Goal: Task Accomplishment & Management: Use online tool/utility

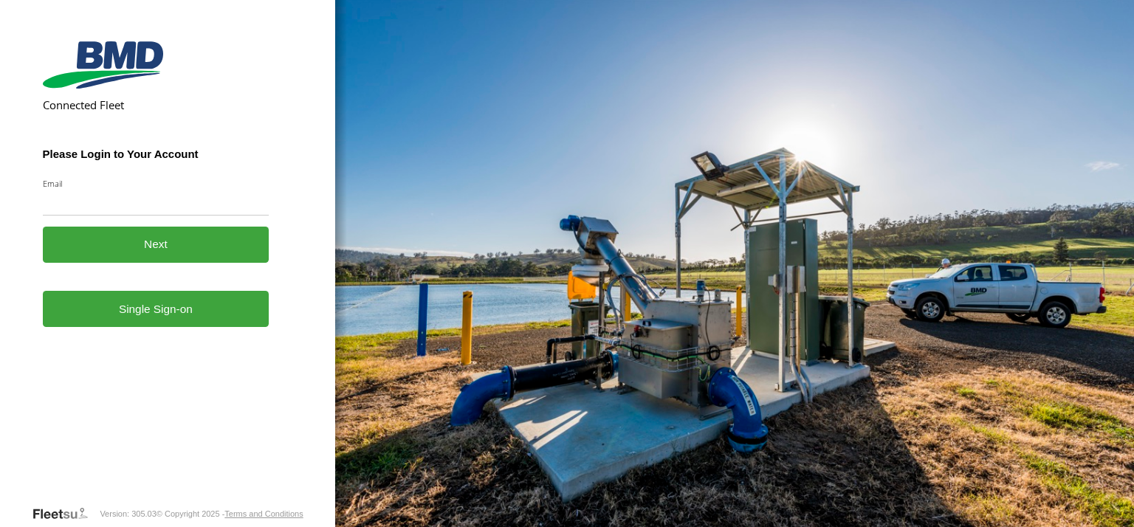
click at [143, 336] on form "Connected Fleet Please Login to Your Account Email Enter a valid login email ad…" at bounding box center [168, 270] width 250 height 470
click at [124, 300] on link "Single Sign-on" at bounding box center [156, 309] width 227 height 36
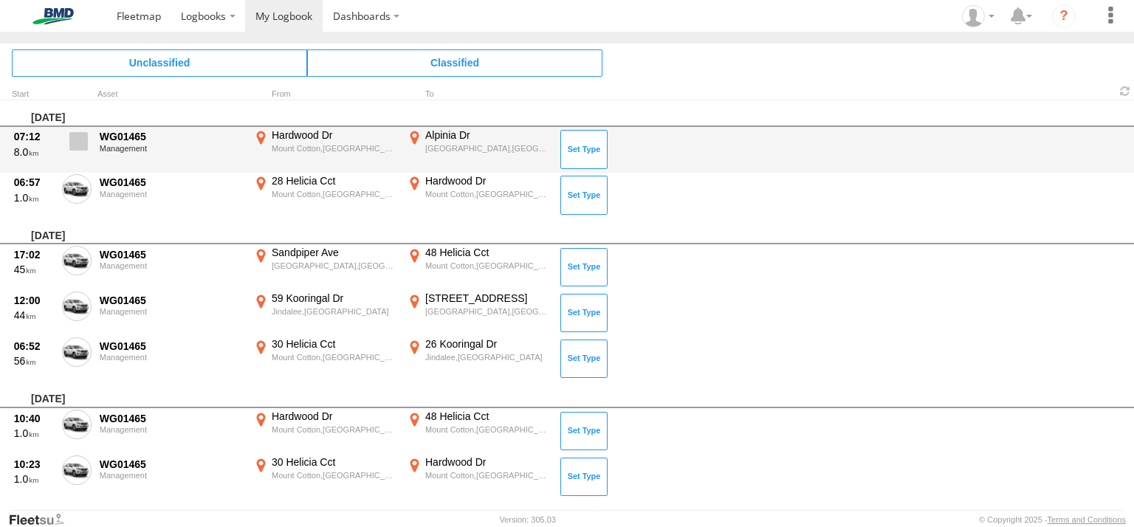
click at [75, 136] on span at bounding box center [78, 141] width 18 height 18
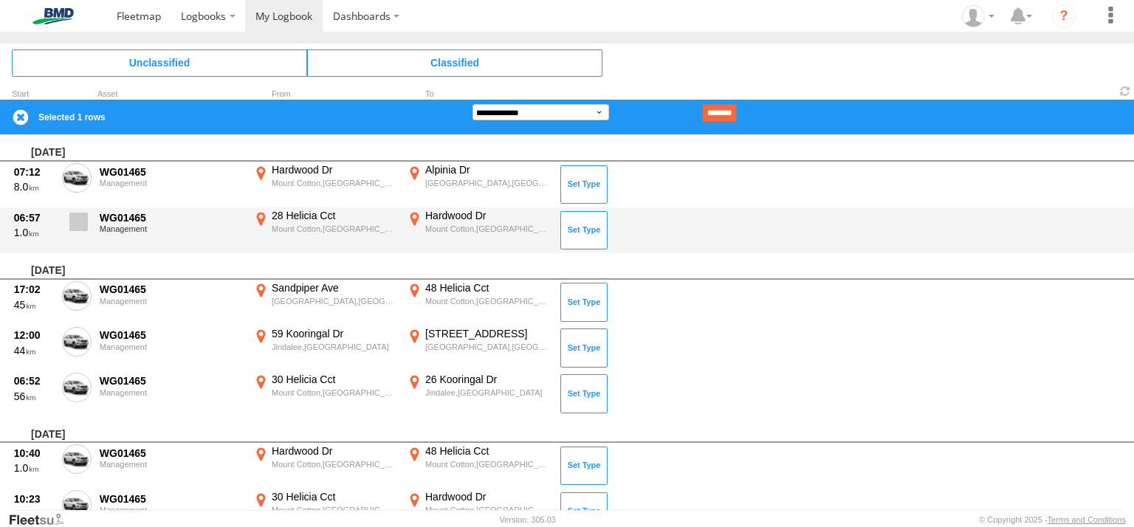
click at [79, 222] on span at bounding box center [78, 222] width 18 height 18
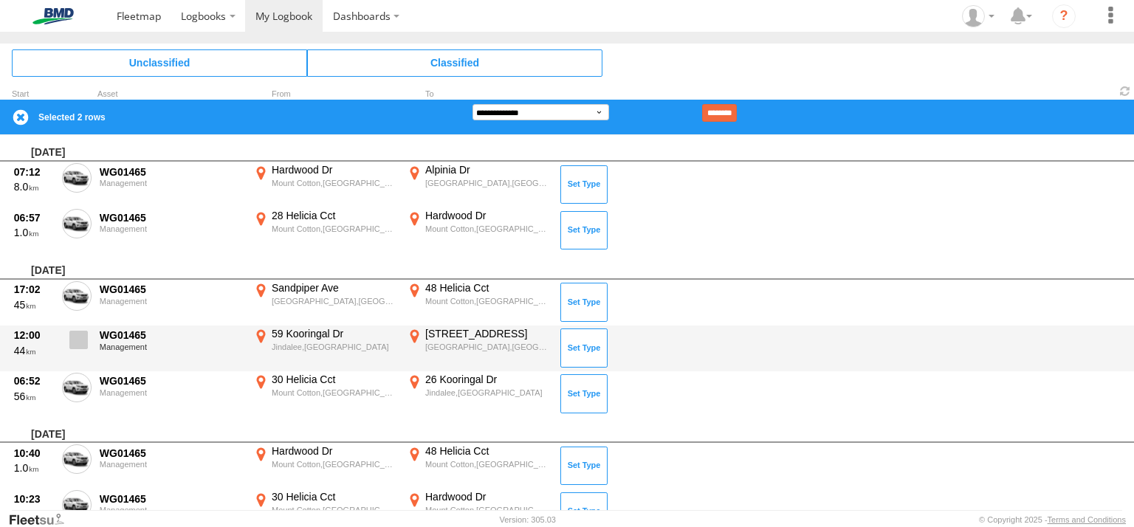
click at [71, 349] on label at bounding box center [77, 344] width 30 height 34
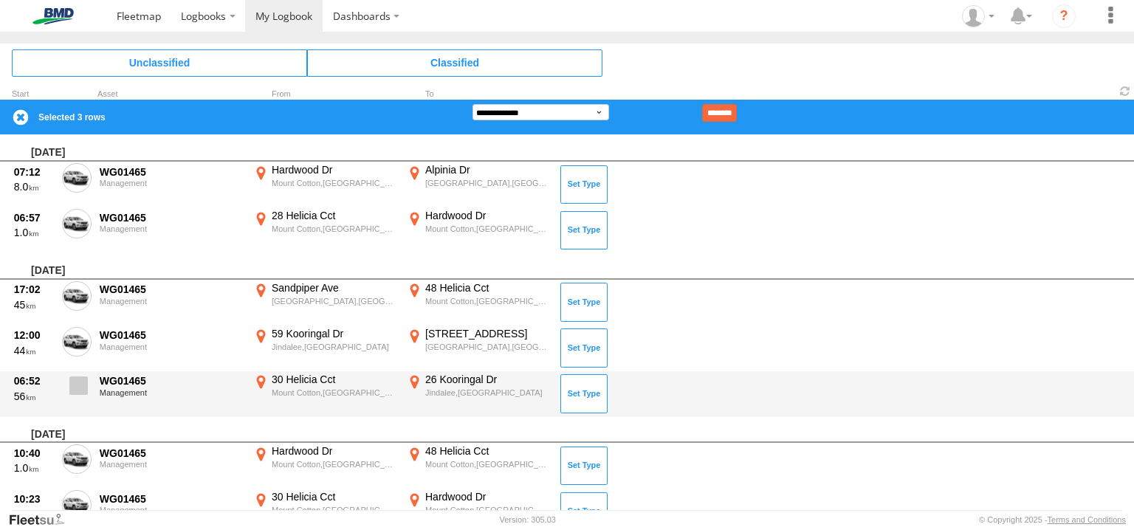
click at [81, 380] on span at bounding box center [78, 386] width 18 height 18
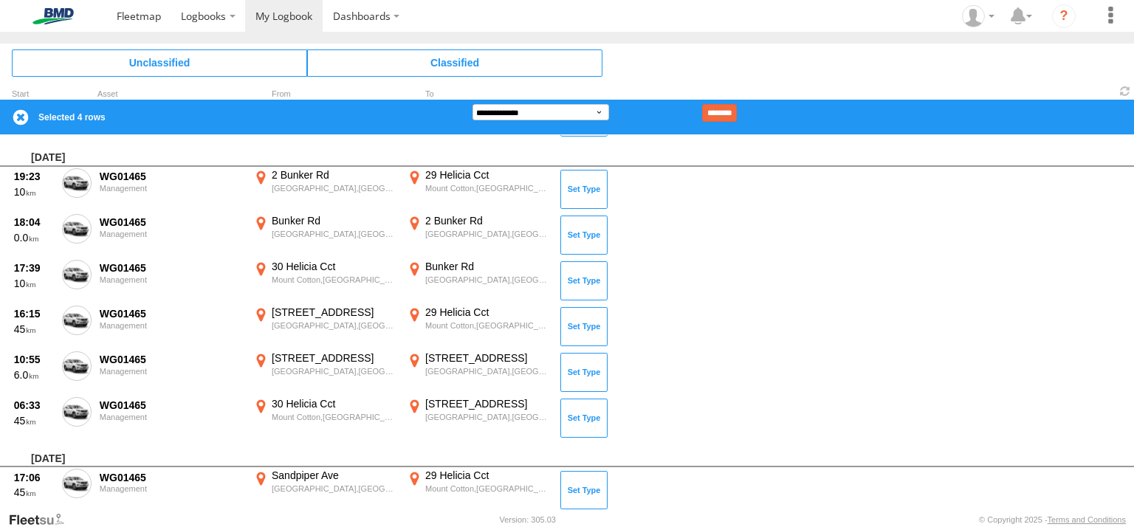
scroll to position [386, 0]
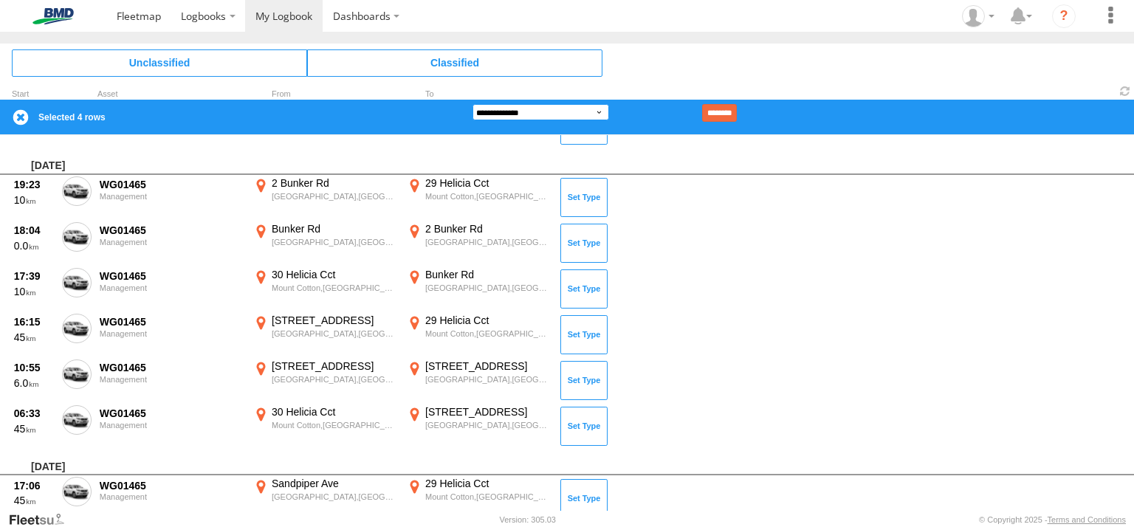
click at [522, 108] on select "**********" at bounding box center [541, 112] width 137 height 16
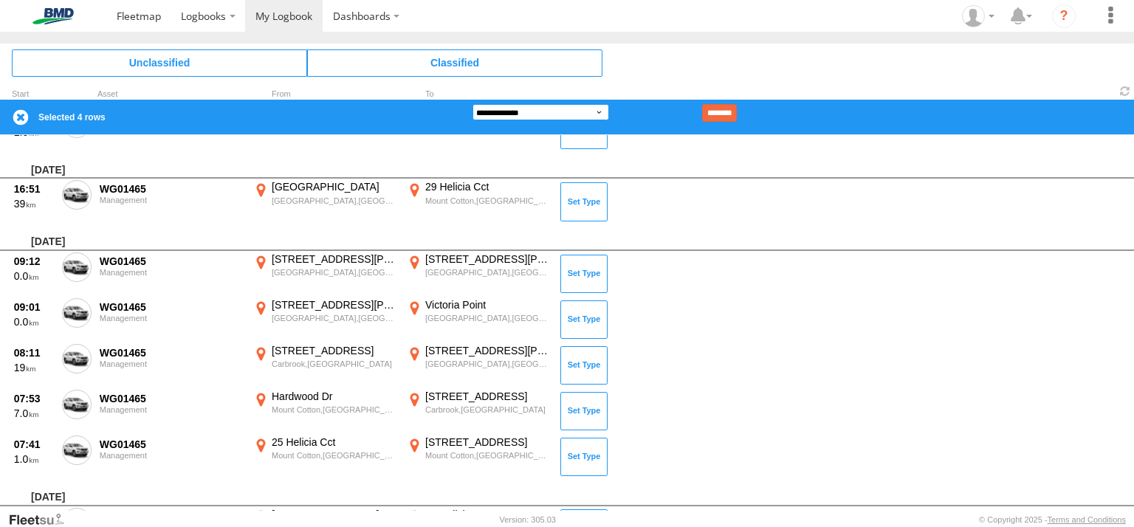
scroll to position [1365, 0]
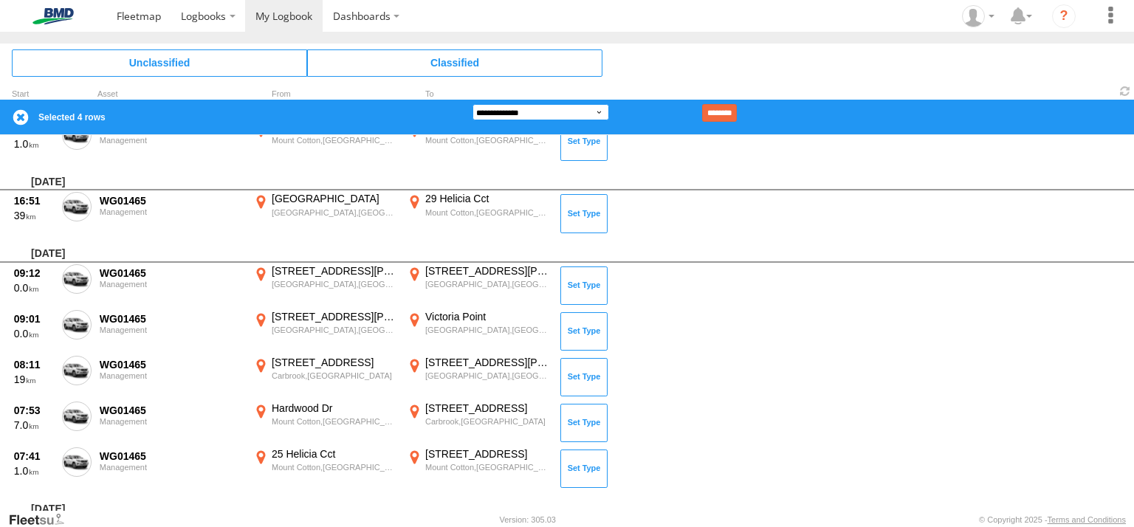
click at [535, 110] on select "**********" at bounding box center [541, 112] width 137 height 16
click at [473, 104] on select "**********" at bounding box center [541, 112] width 137 height 16
click at [734, 107] on input "********" at bounding box center [719, 113] width 35 height 18
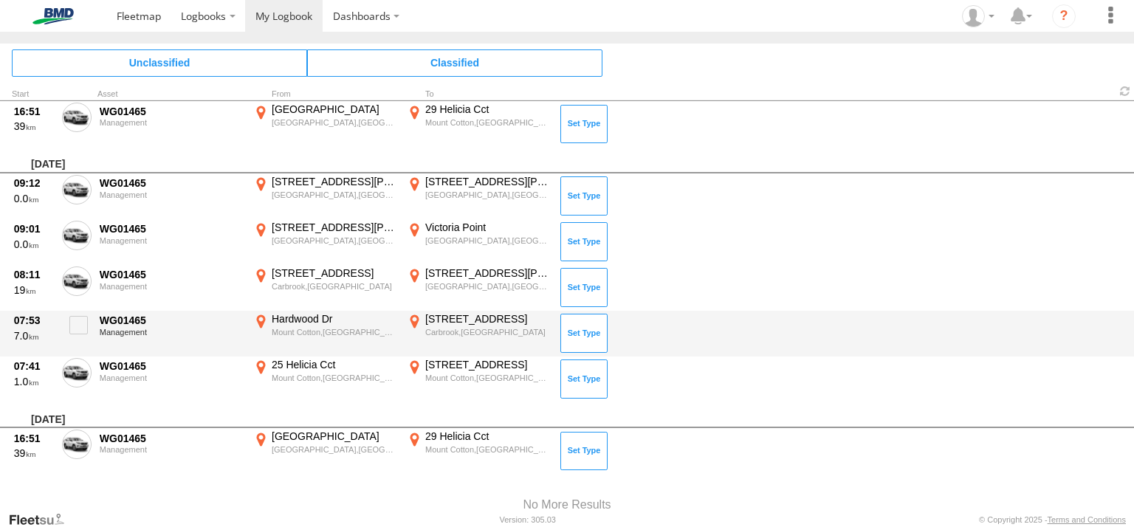
scroll to position [1465, 0]
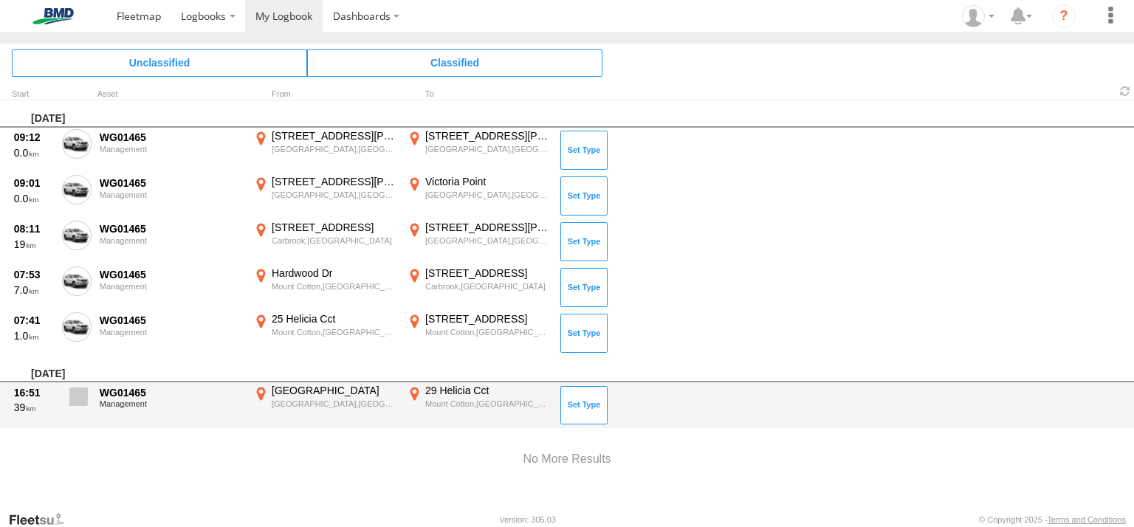
click at [82, 395] on span at bounding box center [78, 397] width 18 height 18
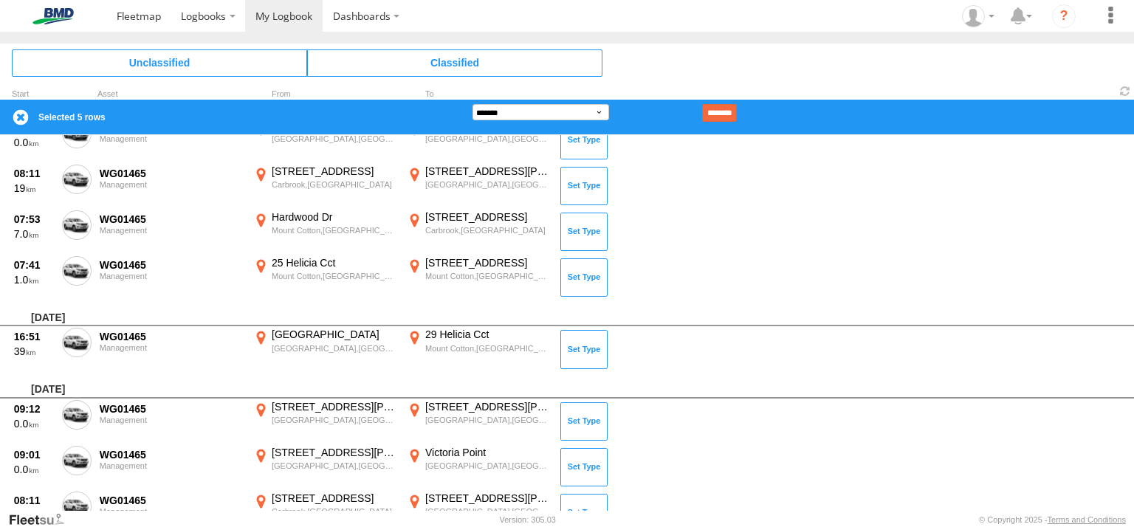
scroll to position [1044, 0]
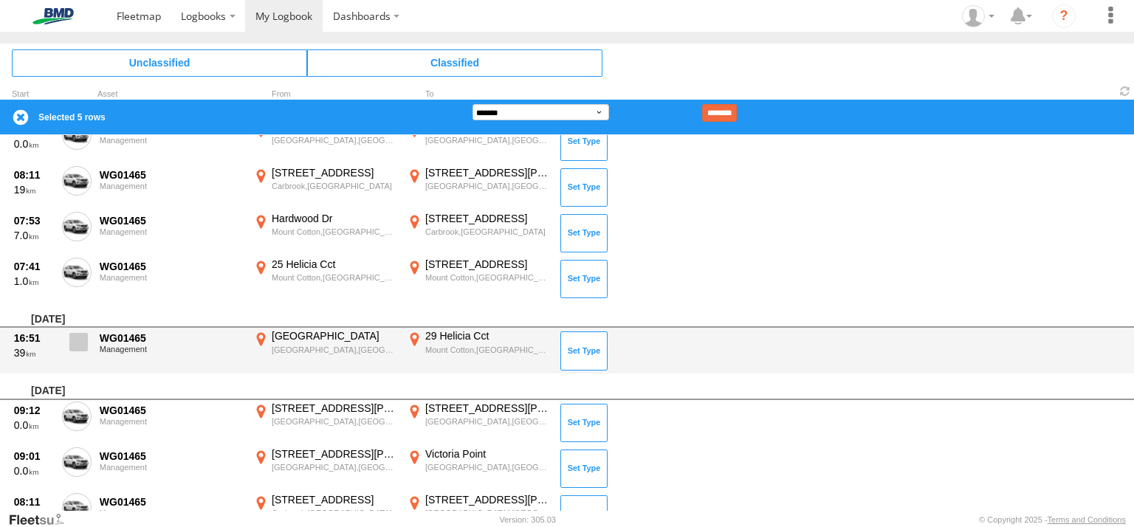
click at [85, 346] on span at bounding box center [78, 342] width 18 height 18
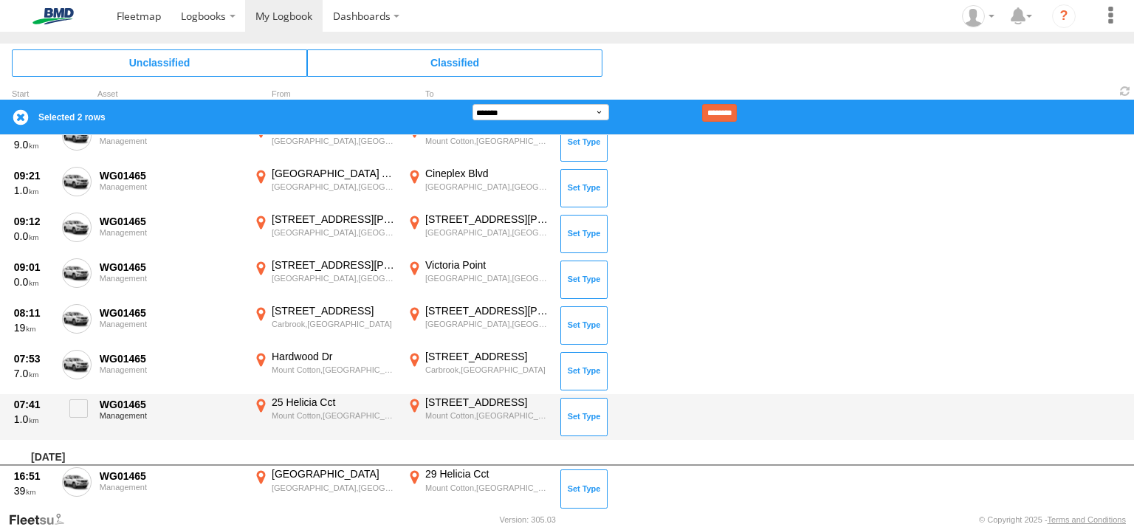
scroll to position [905, 0]
click at [80, 408] on span at bounding box center [78, 409] width 18 height 18
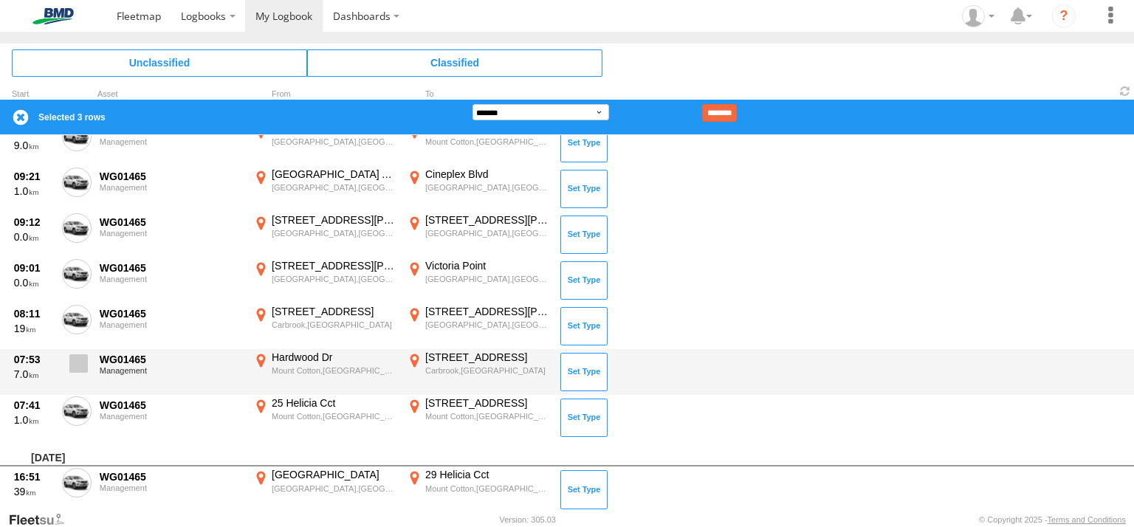
click at [82, 368] on span at bounding box center [78, 363] width 18 height 18
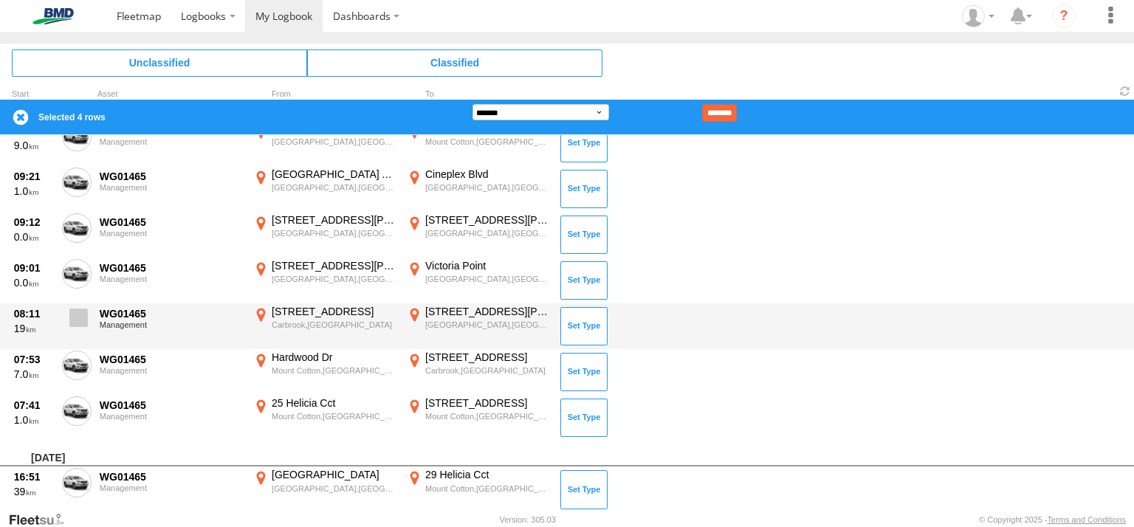
click at [78, 314] on span at bounding box center [78, 318] width 18 height 18
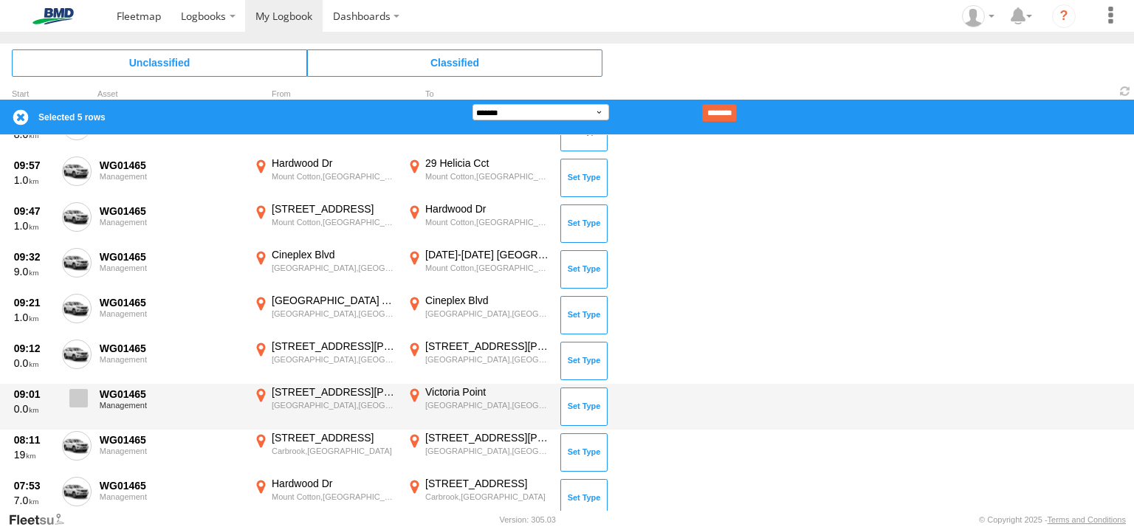
scroll to position [827, 0]
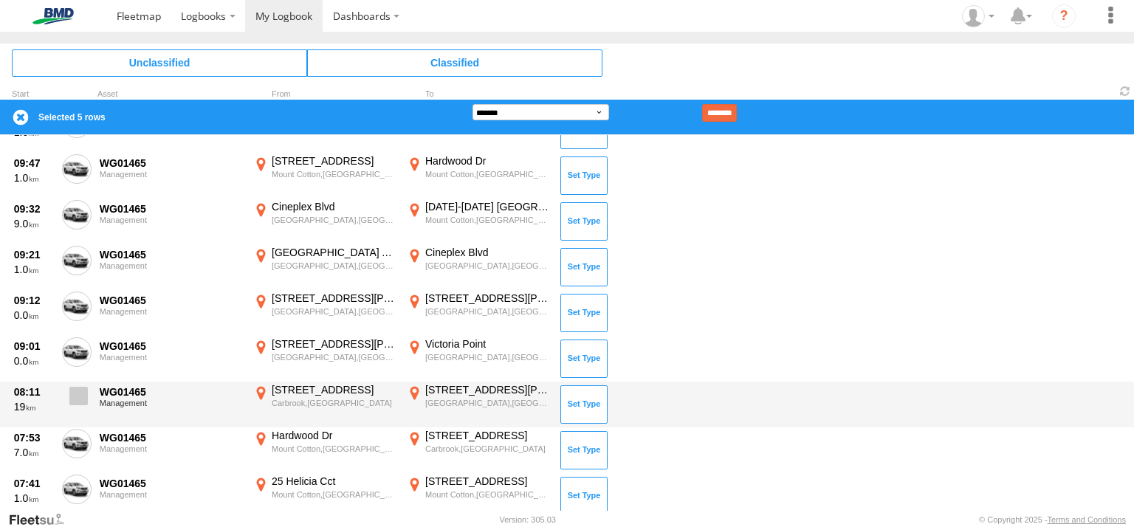
click at [75, 396] on span at bounding box center [78, 396] width 18 height 18
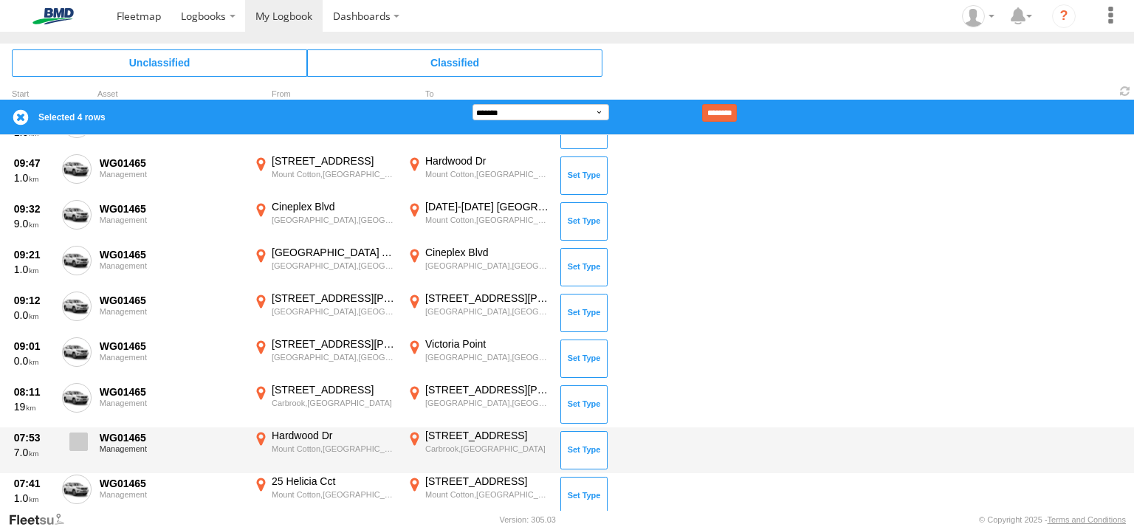
click at [74, 433] on span at bounding box center [78, 442] width 18 height 18
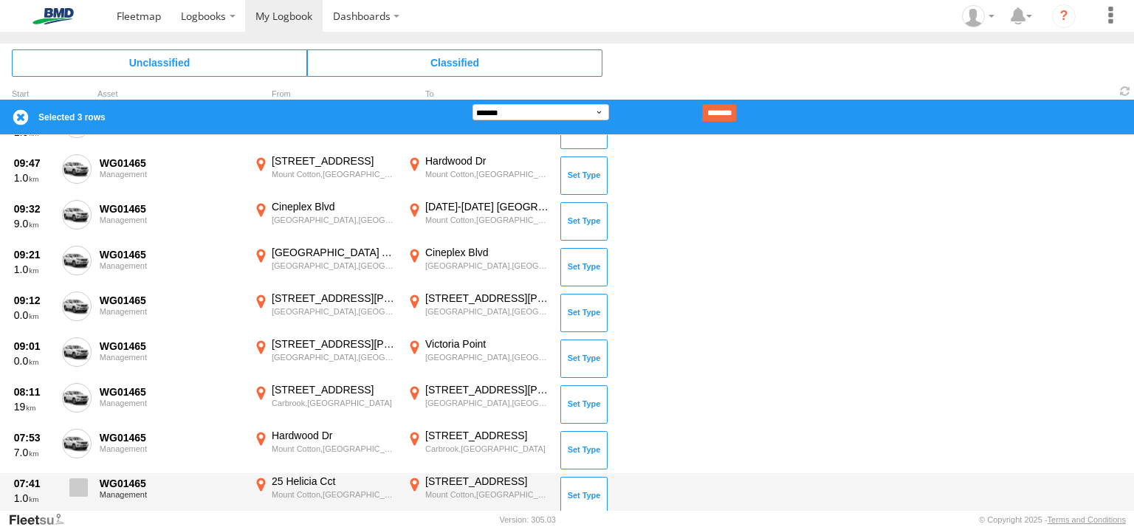
click at [76, 486] on span at bounding box center [78, 487] width 18 height 18
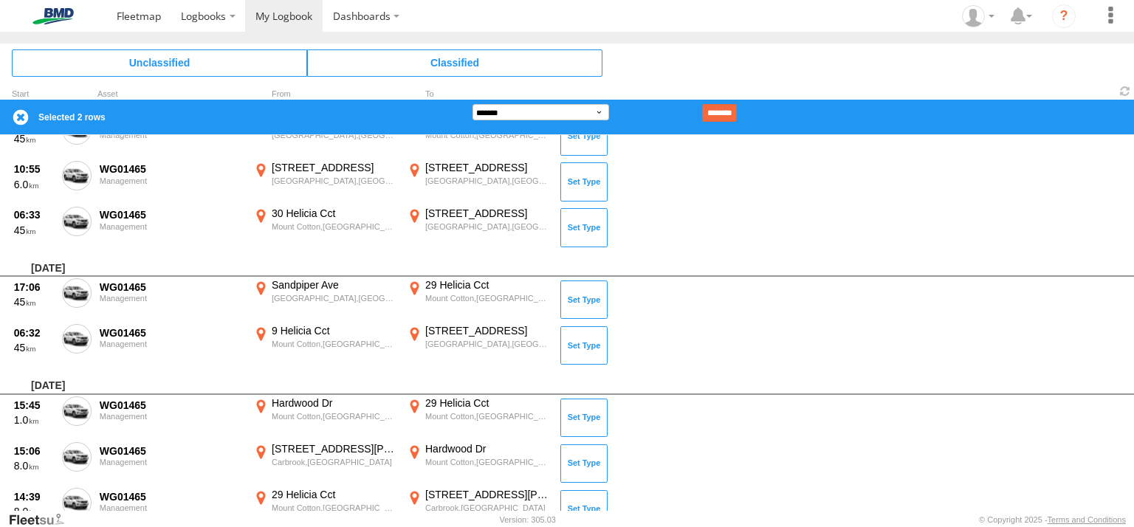
scroll to position [381, 0]
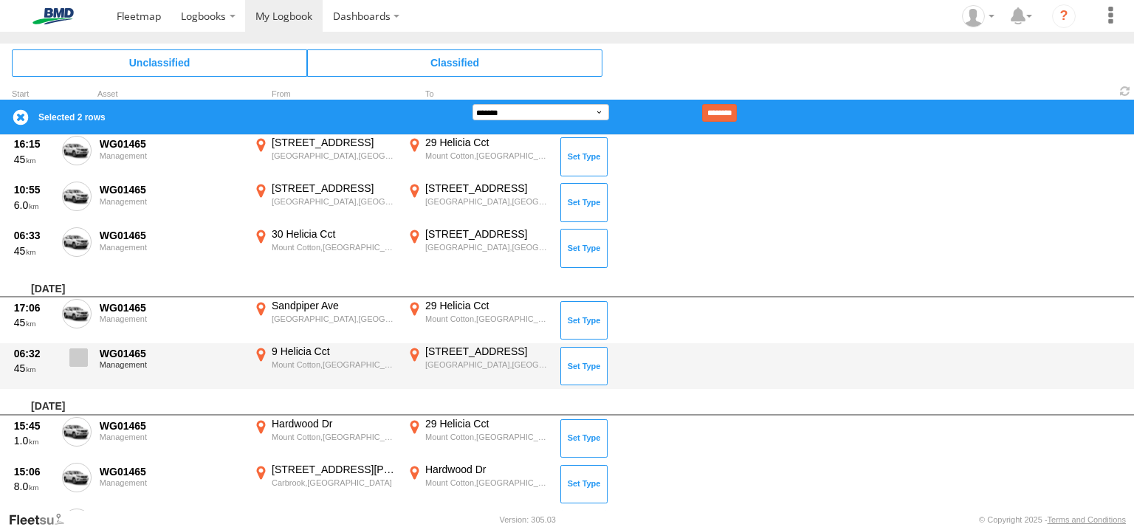
click at [77, 353] on span at bounding box center [78, 358] width 18 height 18
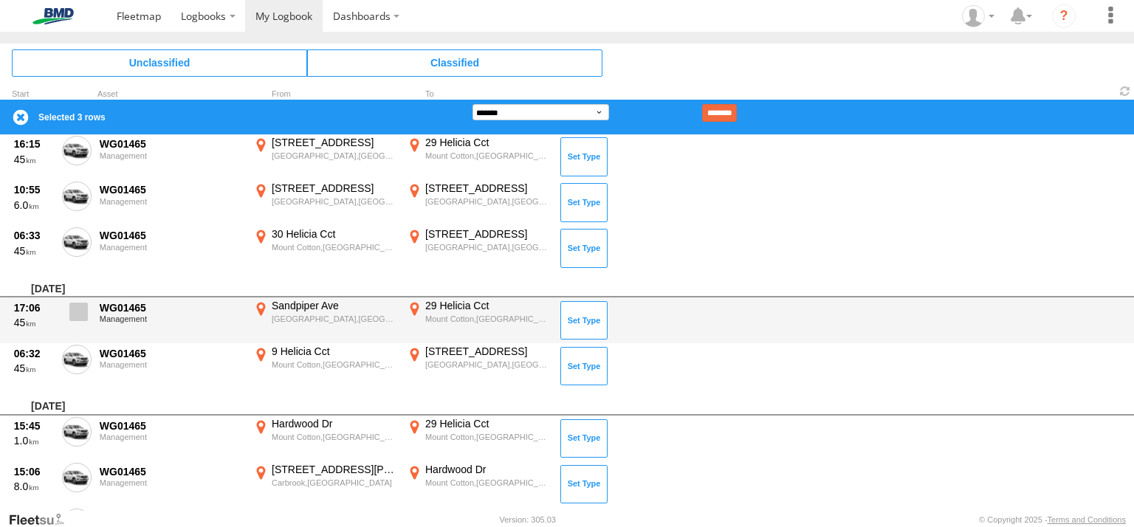
click at [81, 313] on span at bounding box center [78, 312] width 18 height 18
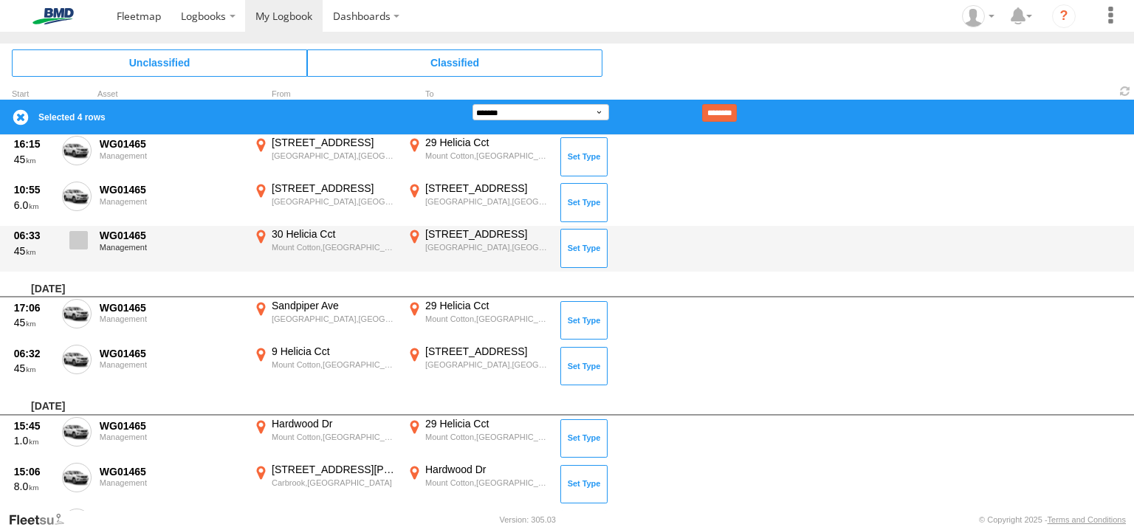
click at [83, 245] on span at bounding box center [78, 240] width 18 height 18
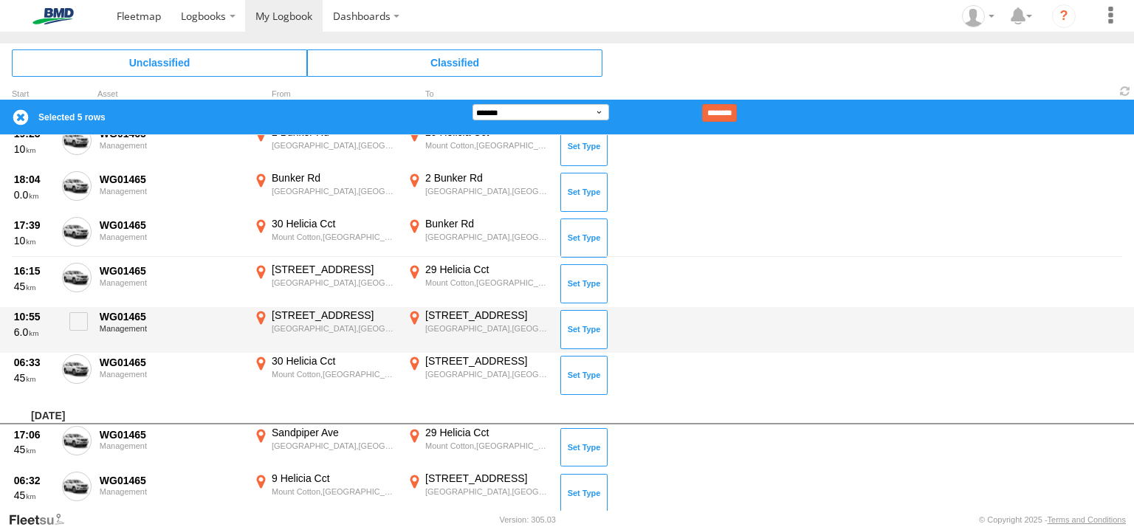
scroll to position [248, 0]
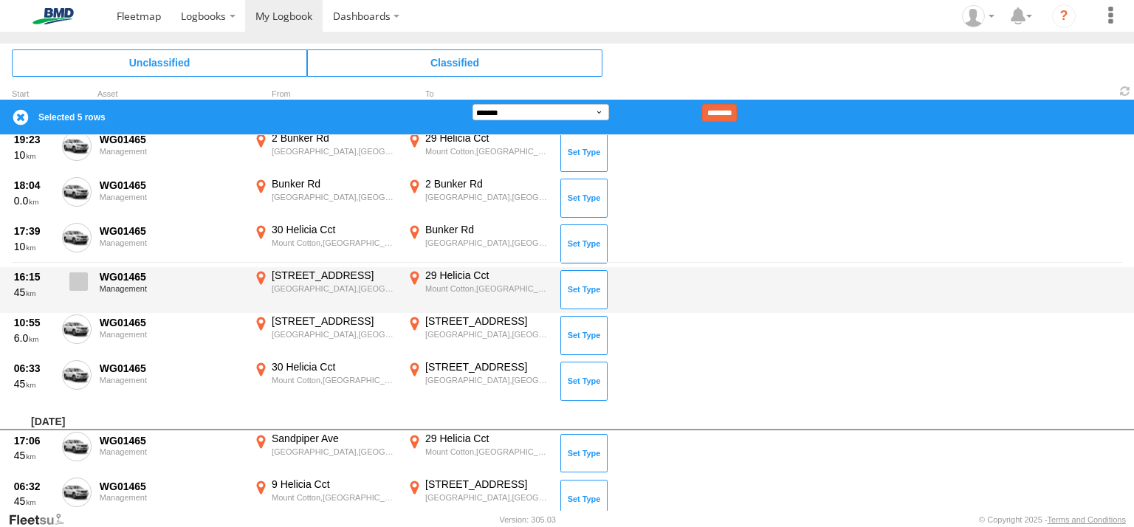
click at [74, 281] on span at bounding box center [78, 281] width 18 height 18
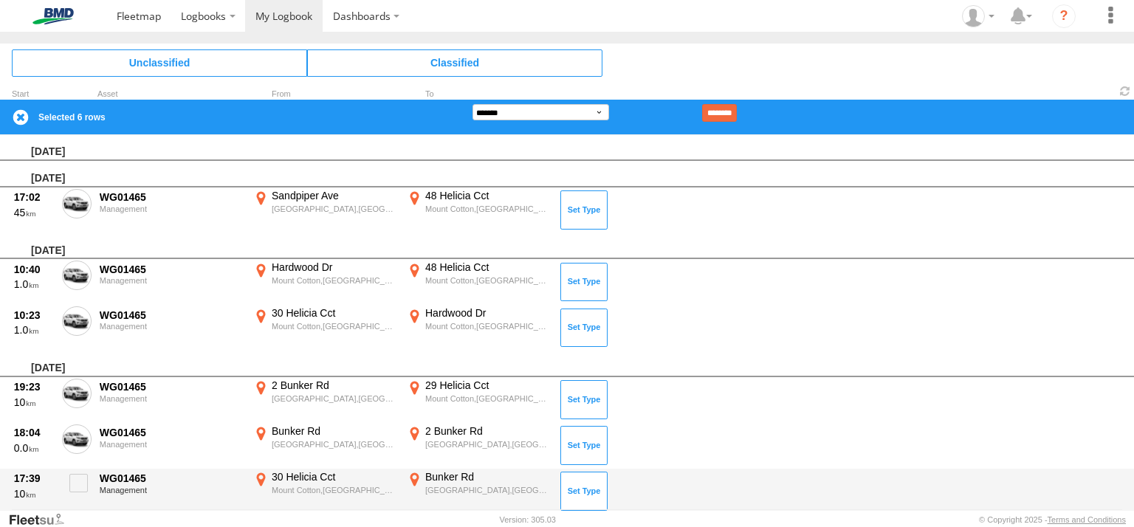
scroll to position [0, 0]
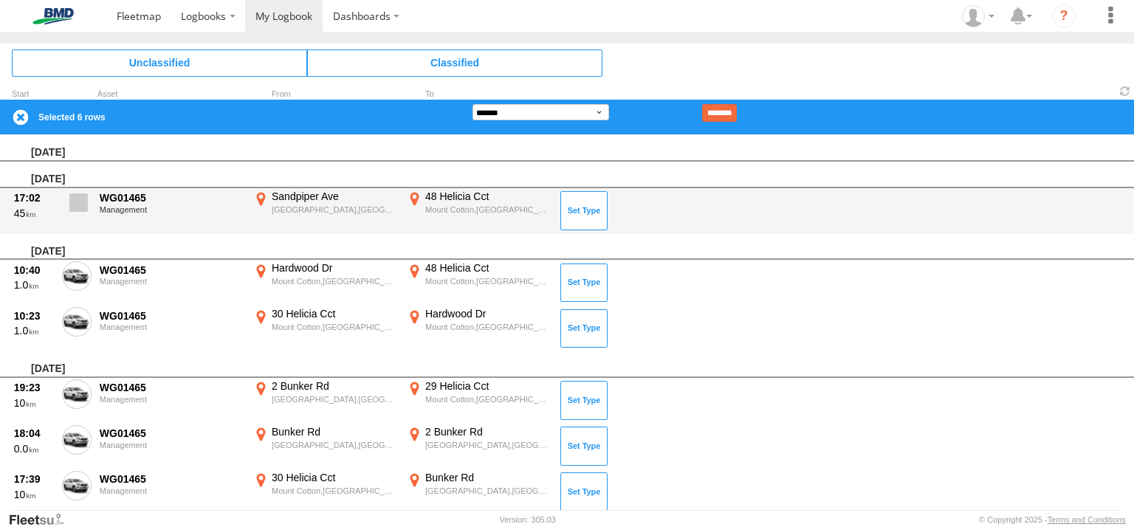
click at [82, 205] on span at bounding box center [78, 202] width 18 height 18
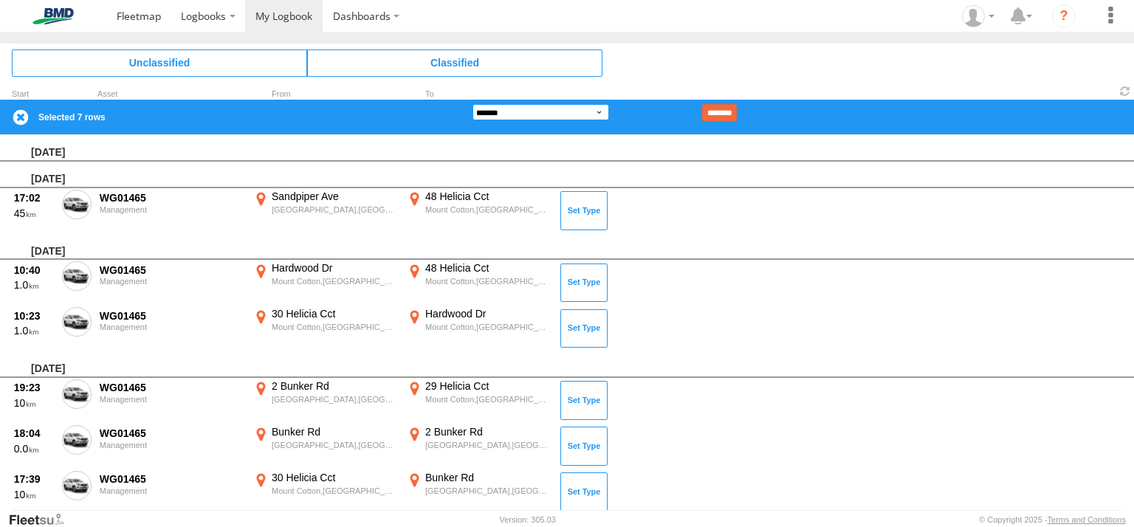
click at [528, 111] on select "**********" at bounding box center [541, 112] width 137 height 16
click at [473, 104] on select "**********" at bounding box center [541, 112] width 137 height 16
click at [732, 116] on input "********" at bounding box center [719, 113] width 35 height 18
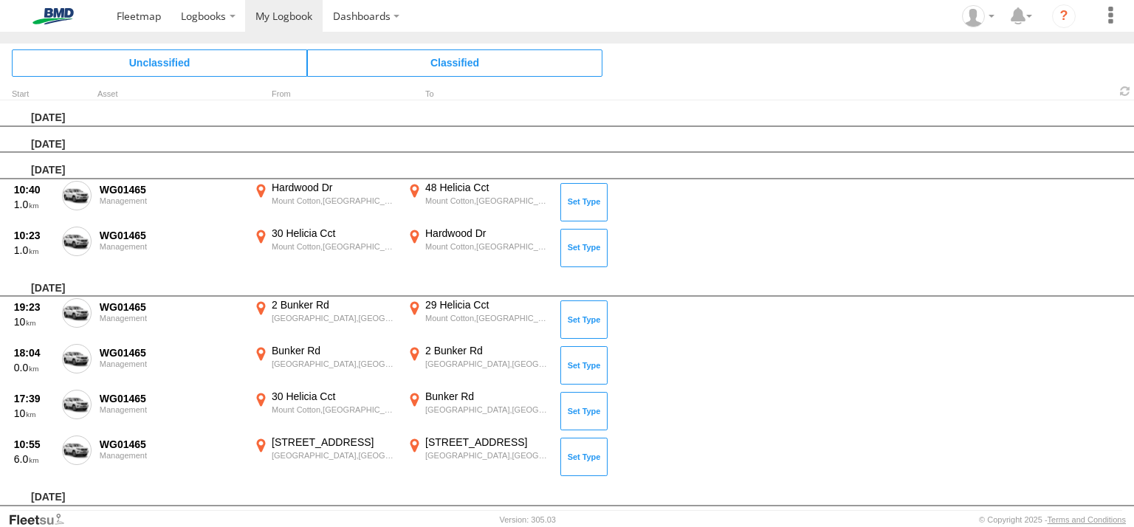
drag, startPoint x: 68, startPoint y: 196, endPoint x: 71, endPoint y: 204, distance: 8.6
click at [68, 196] on label at bounding box center [77, 198] width 30 height 34
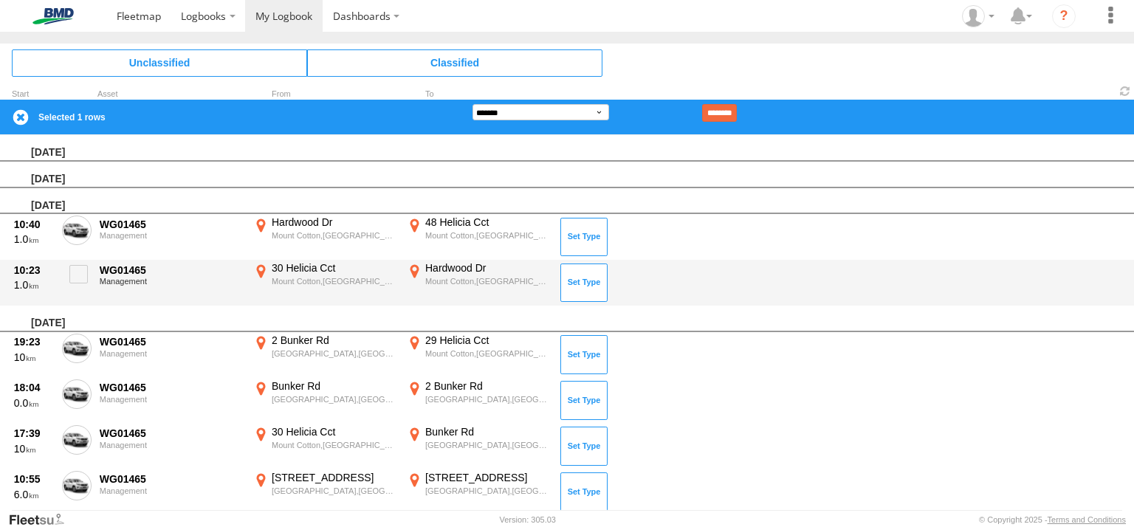
drag, startPoint x: 81, startPoint y: 268, endPoint x: 91, endPoint y: 298, distance: 31.1
click at [82, 270] on span at bounding box center [78, 274] width 18 height 18
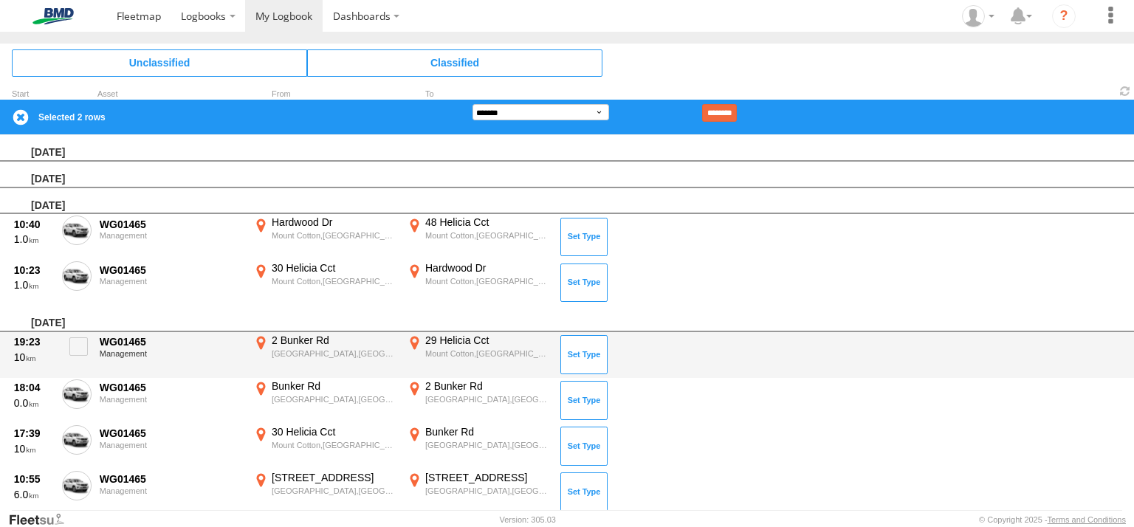
click at [98, 346] on div "WG01465 Management" at bounding box center [171, 355] width 148 height 43
click at [84, 343] on span at bounding box center [78, 346] width 18 height 18
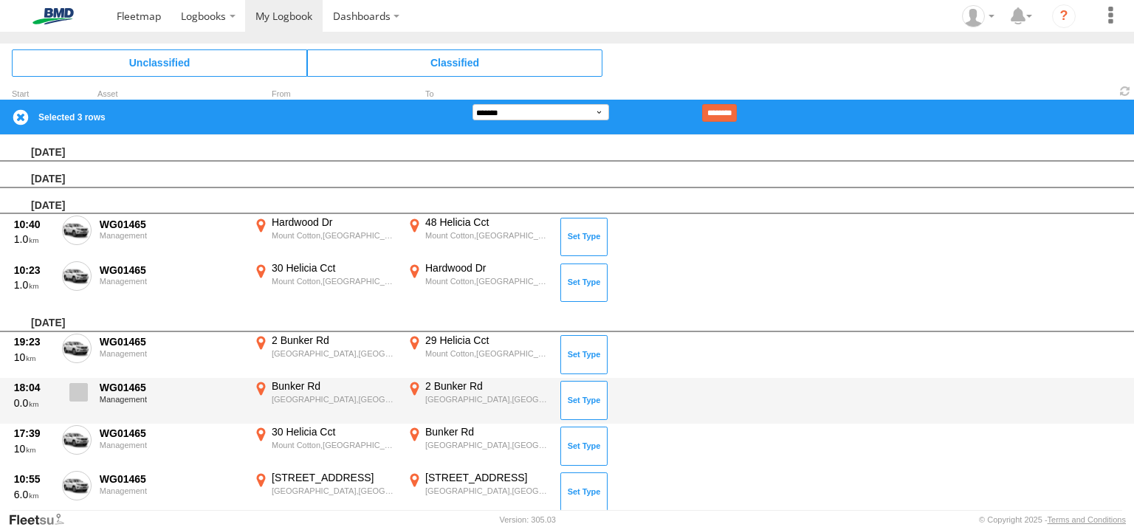
click at [80, 391] on span at bounding box center [78, 392] width 18 height 18
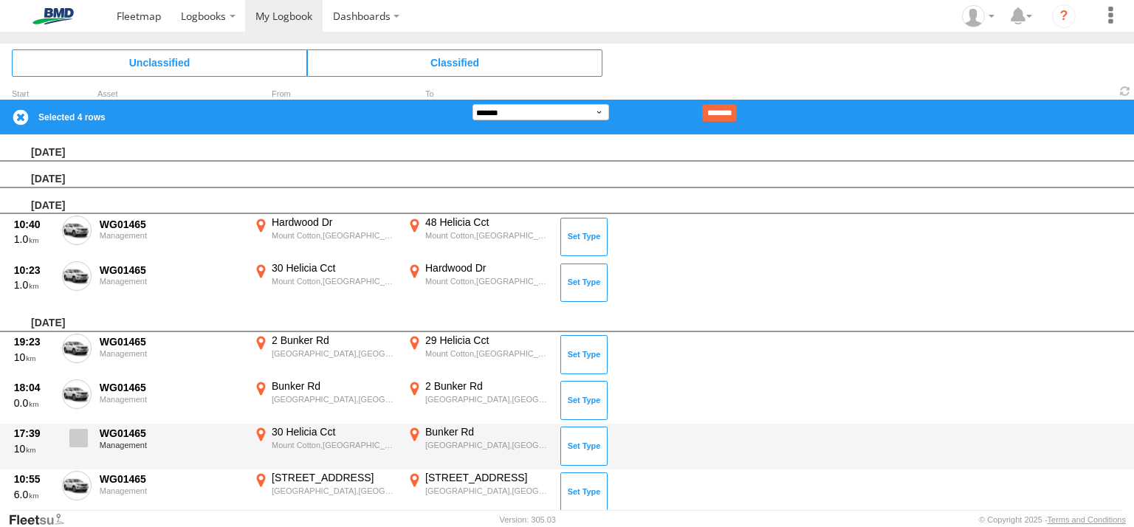
click at [83, 425] on label at bounding box center [77, 442] width 30 height 34
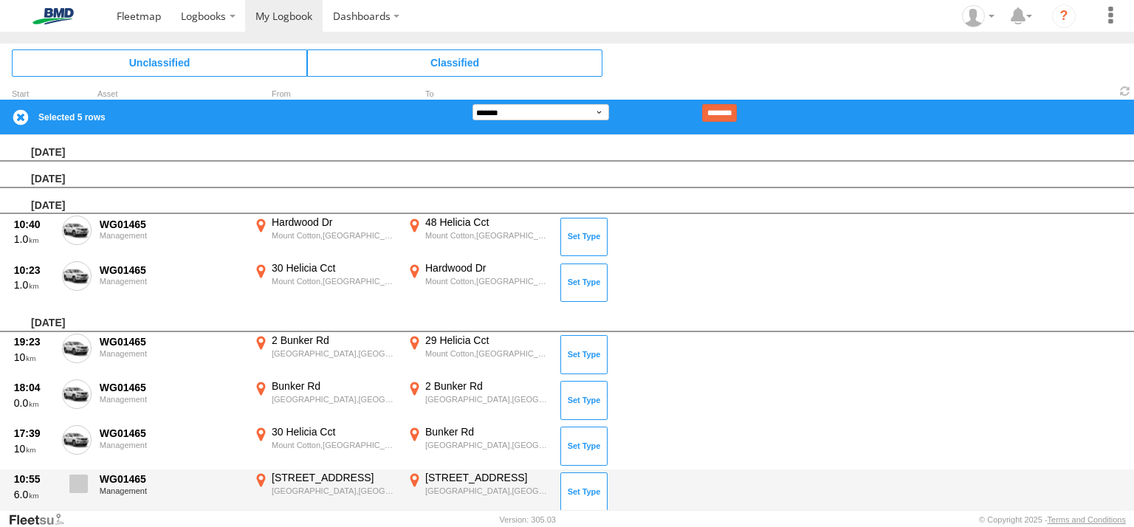
click at [89, 481] on label at bounding box center [77, 488] width 30 height 34
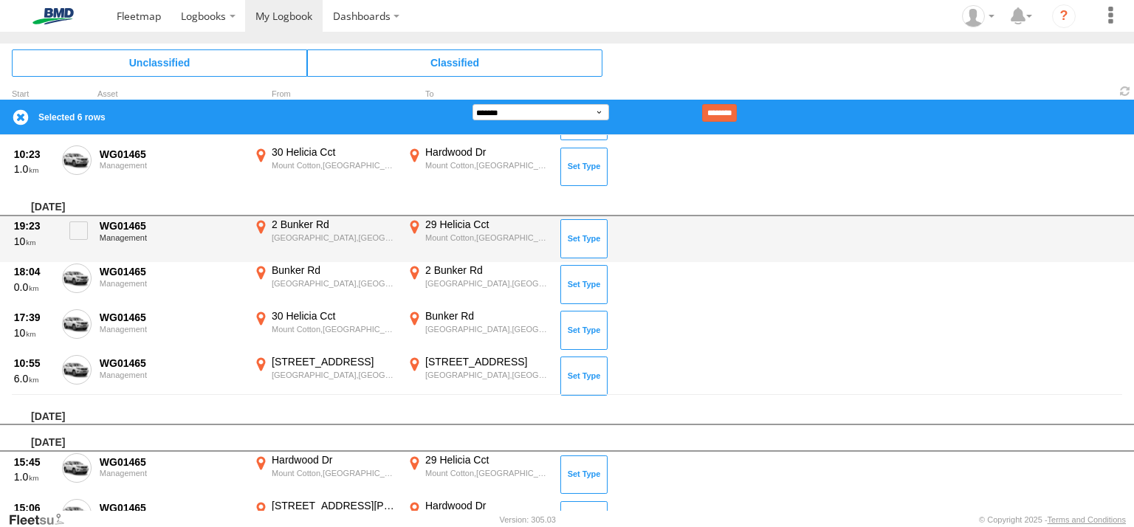
scroll to position [219, 0]
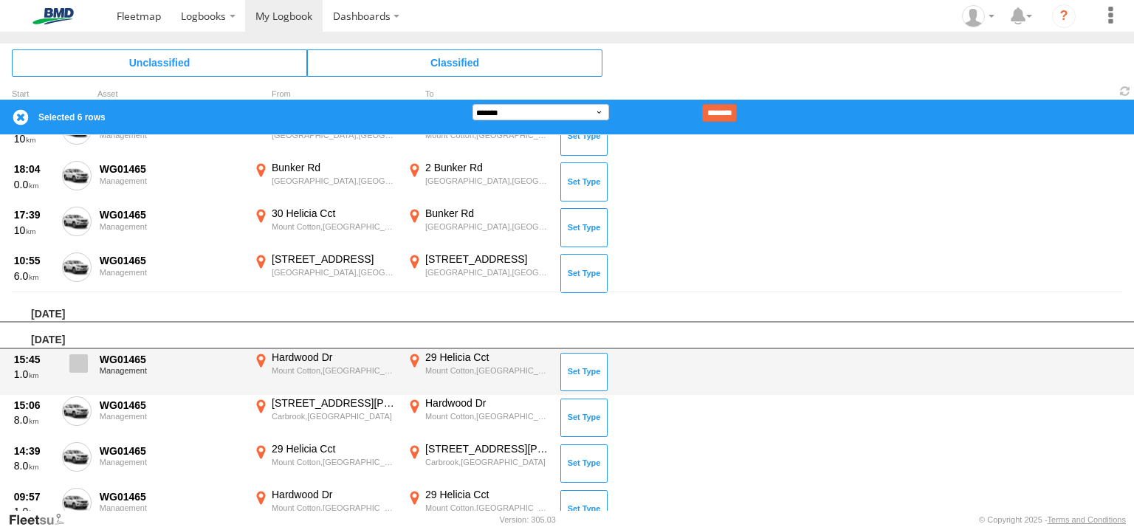
click at [84, 367] on span at bounding box center [78, 363] width 18 height 18
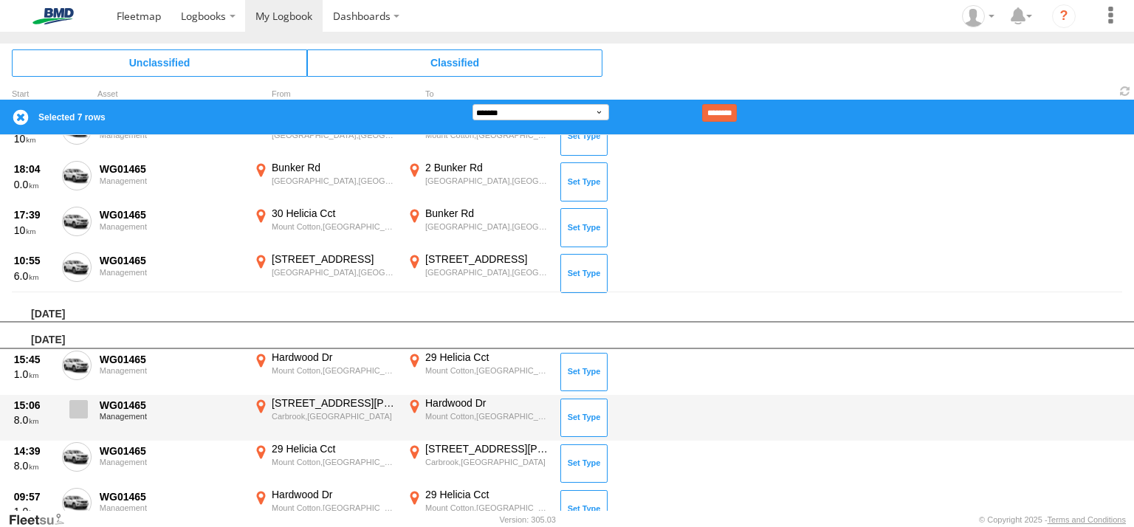
click at [84, 413] on span at bounding box center [78, 409] width 18 height 18
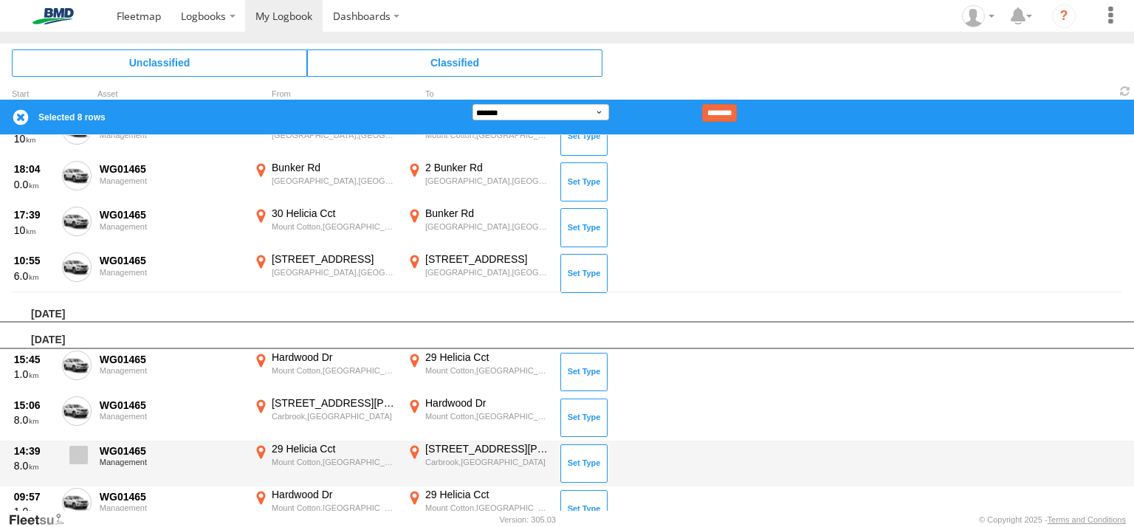
click at [85, 446] on span at bounding box center [78, 455] width 18 height 18
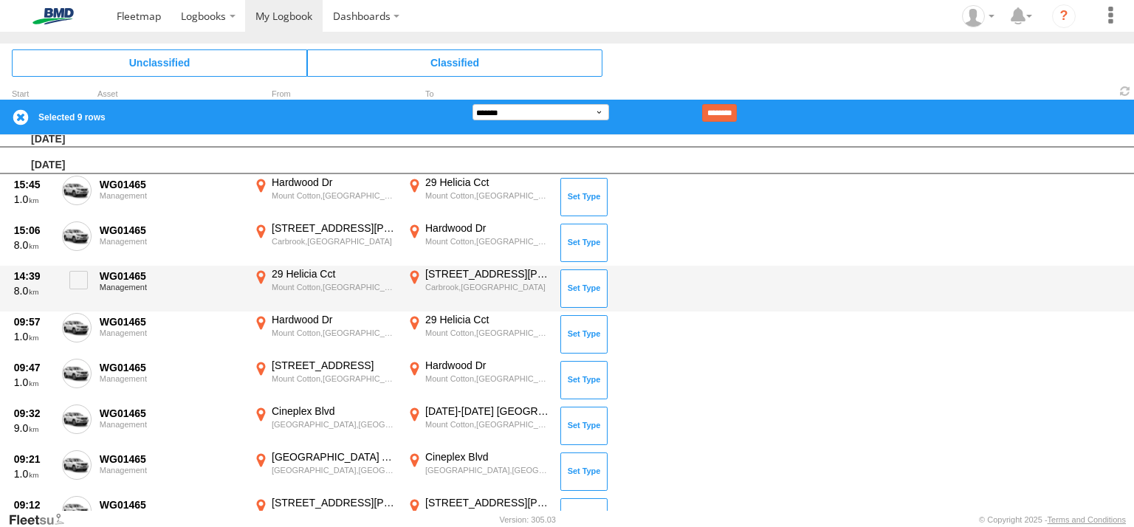
scroll to position [428, 0]
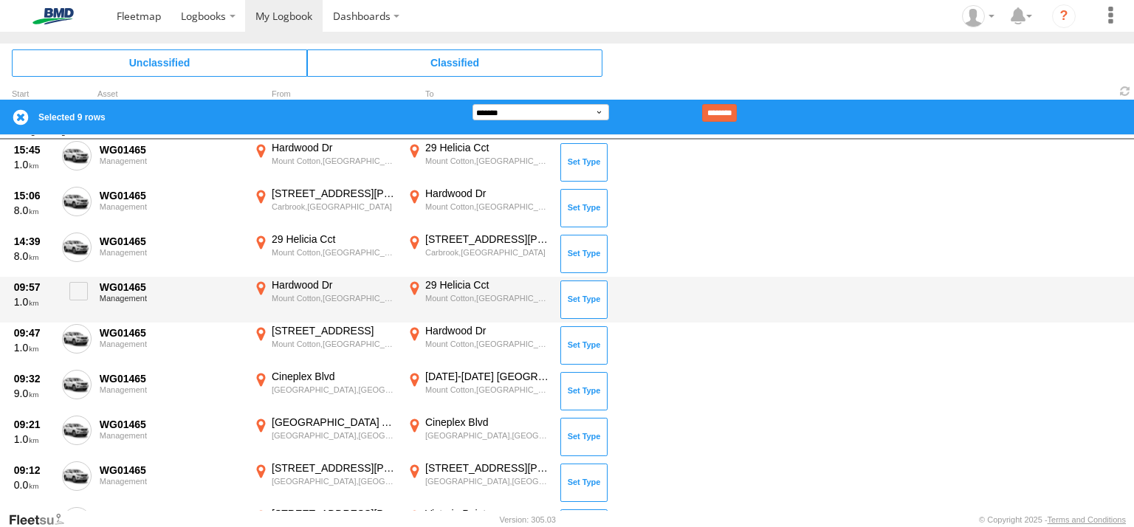
click at [93, 288] on div "09:57 1.0 WG01465 Management [GEOGRAPHIC_DATA],[GEOGRAPHIC_DATA] -27.63862 153.…" at bounding box center [567, 300] width 1134 height 46
click at [83, 298] on span at bounding box center [78, 291] width 18 height 18
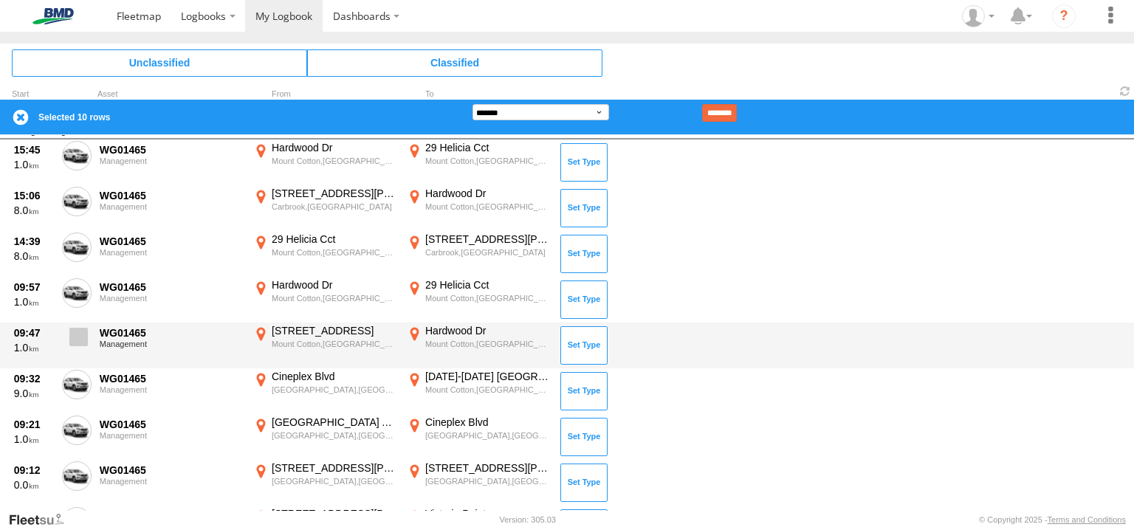
click at [90, 348] on label at bounding box center [77, 341] width 30 height 34
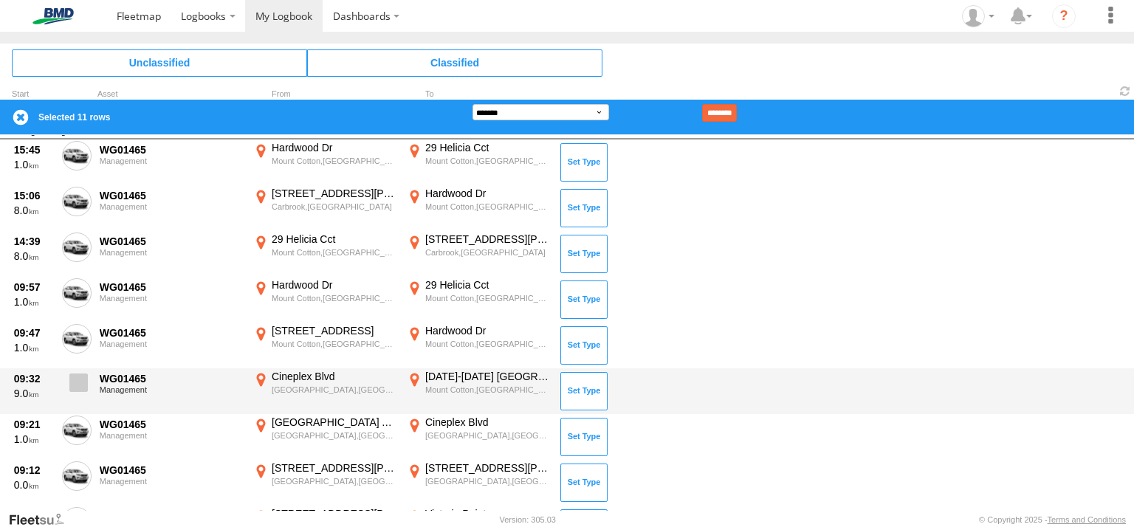
click at [69, 391] on label at bounding box center [77, 387] width 30 height 34
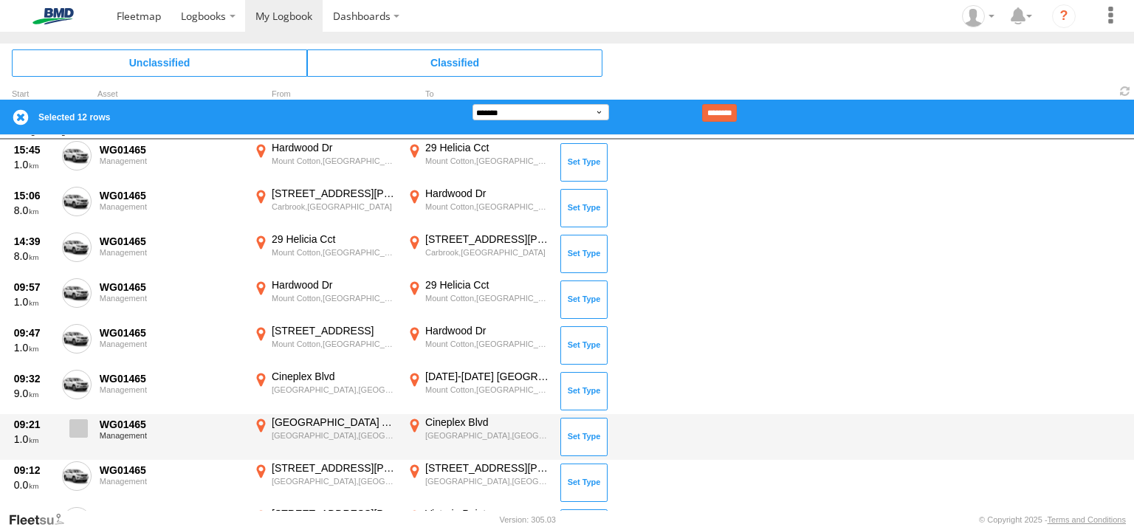
click at [76, 425] on span at bounding box center [78, 428] width 18 height 18
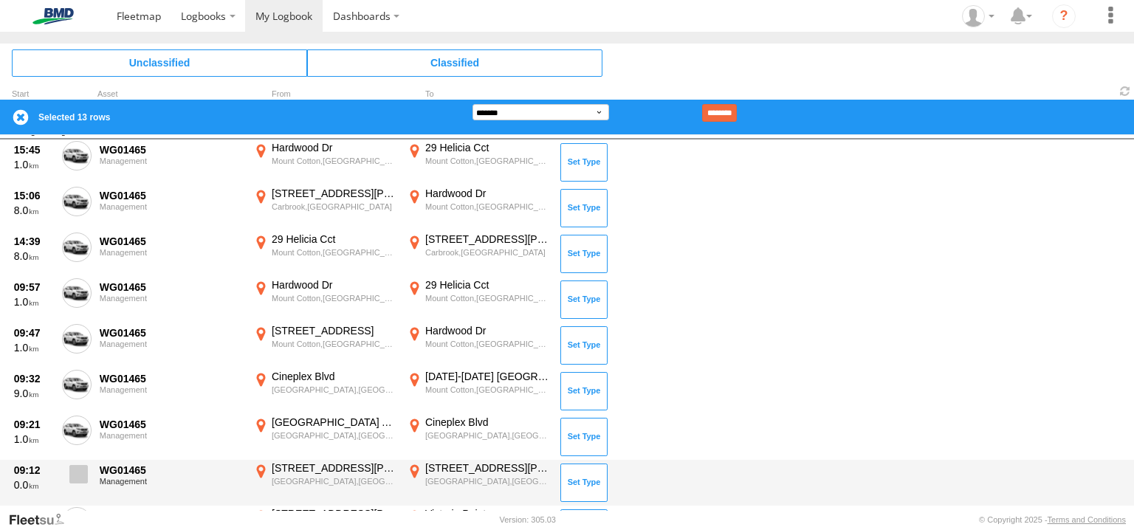
click at [79, 467] on span at bounding box center [78, 474] width 18 height 18
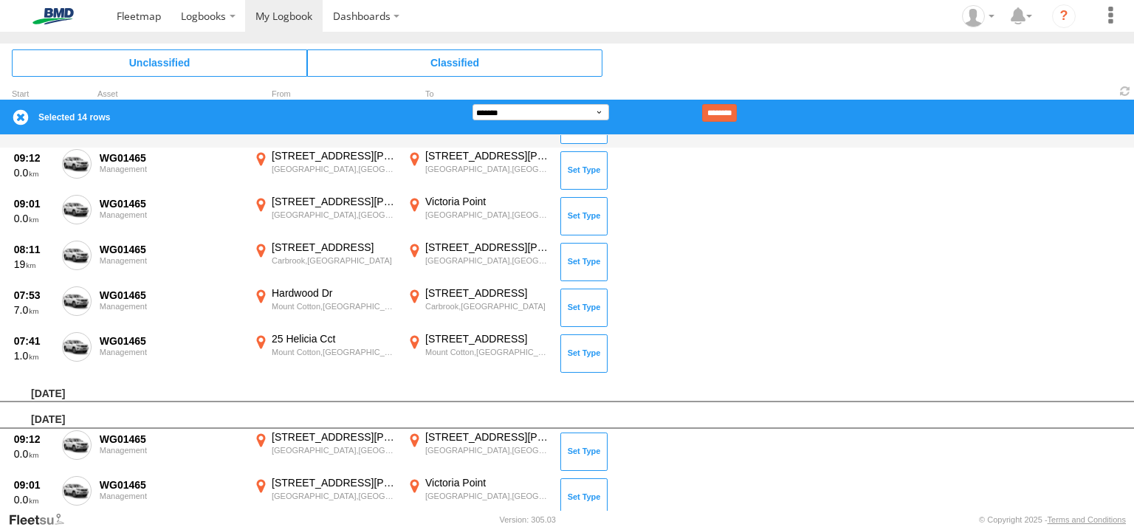
scroll to position [756, 0]
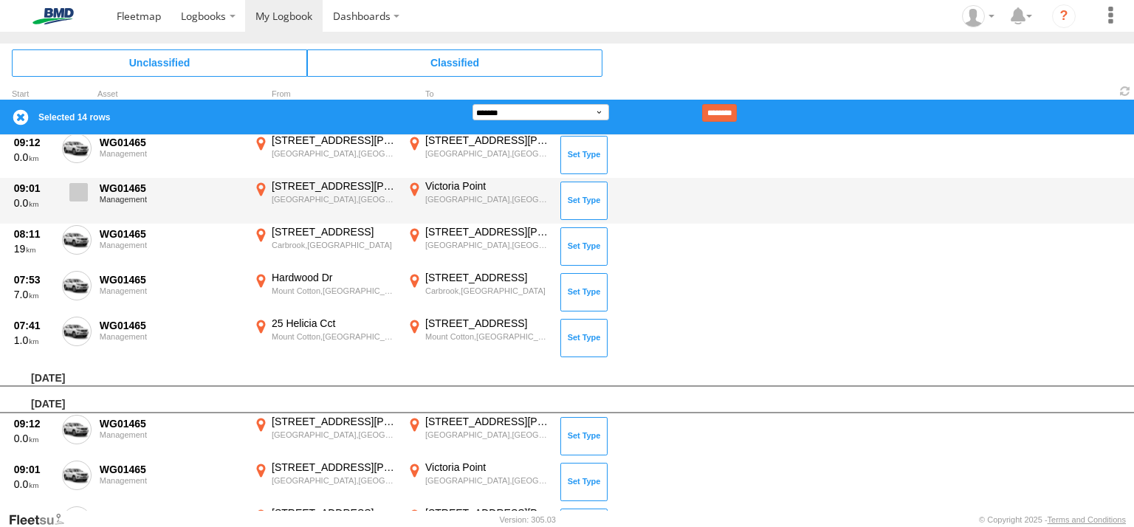
click at [82, 179] on label at bounding box center [77, 196] width 30 height 34
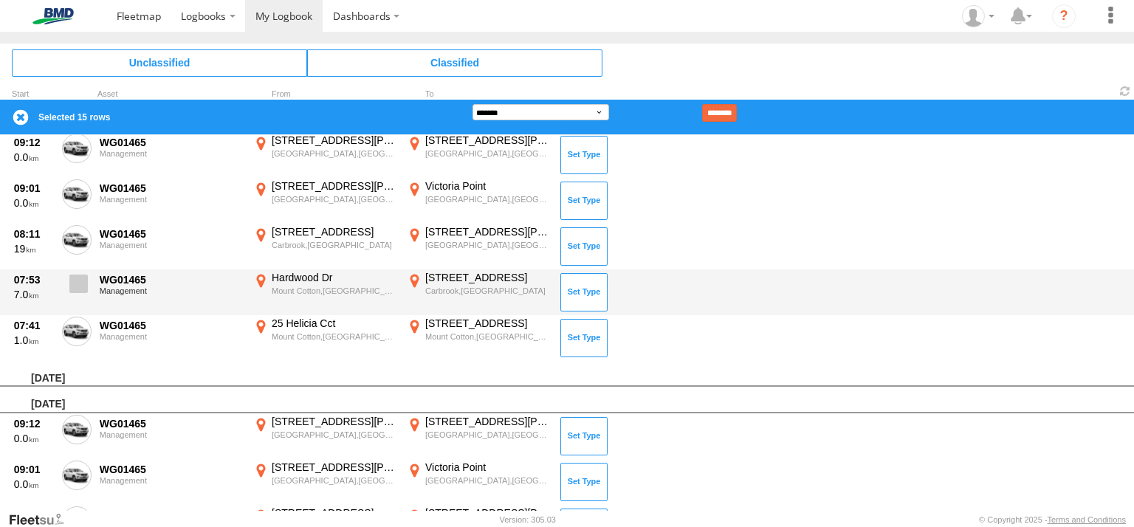
drag, startPoint x: 79, startPoint y: 233, endPoint x: 89, endPoint y: 281, distance: 49.1
click at [0, 0] on span at bounding box center [0, 0] width 0 height 0
click at [88, 294] on label at bounding box center [77, 288] width 30 height 34
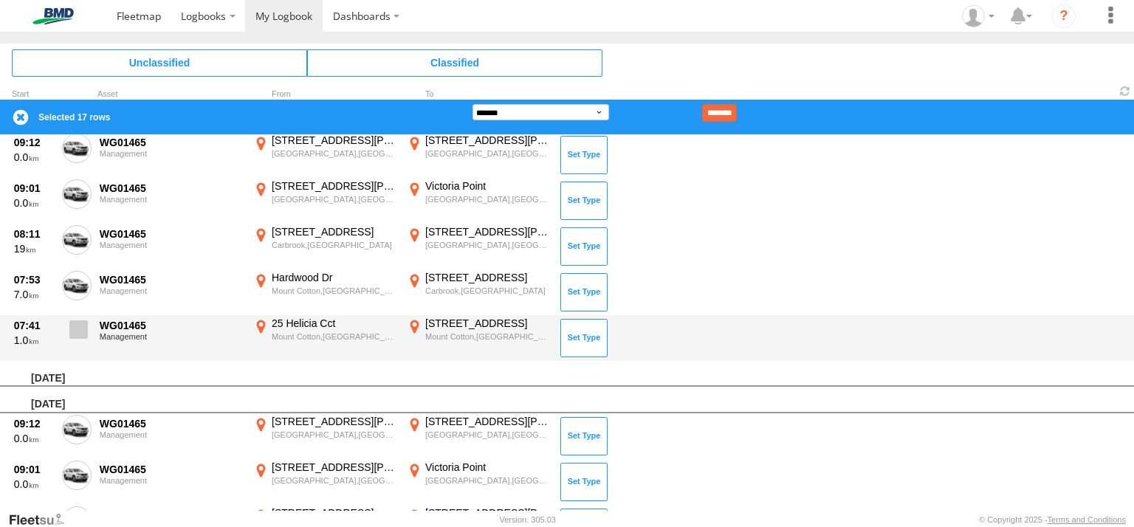
click at [72, 333] on span at bounding box center [78, 329] width 18 height 18
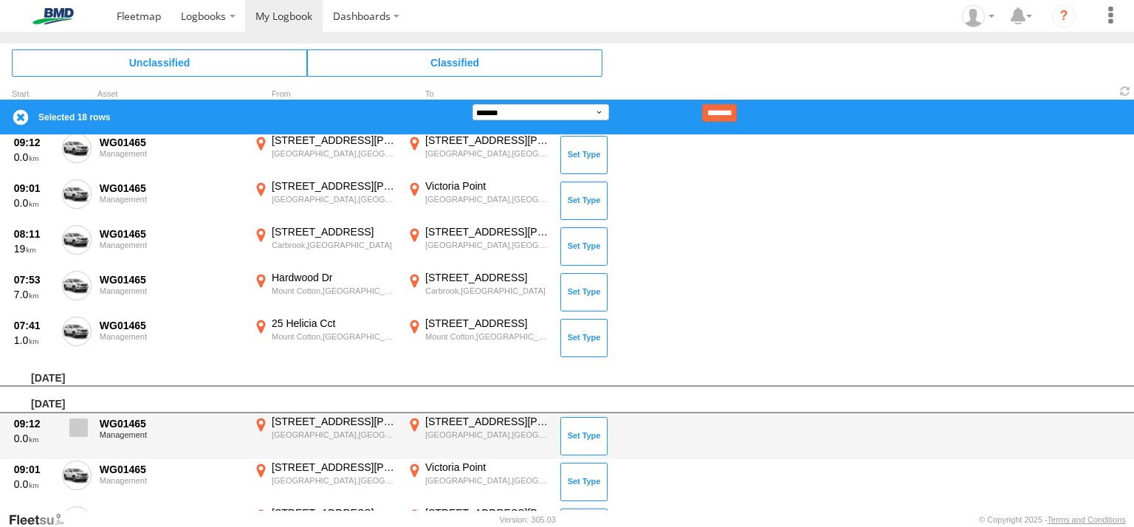
click at [82, 419] on span at bounding box center [78, 428] width 18 height 18
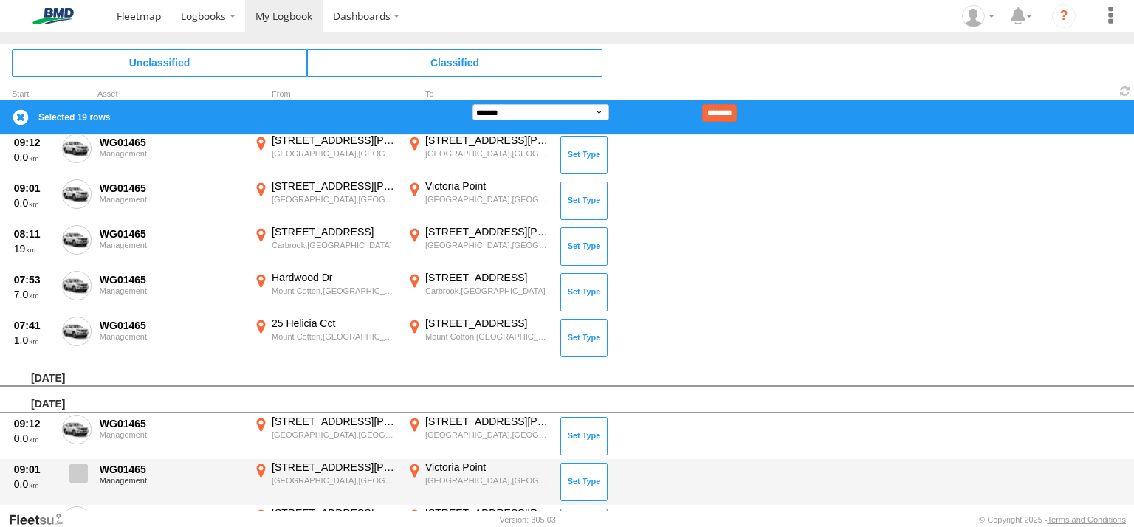
click at [73, 465] on span at bounding box center [78, 473] width 18 height 18
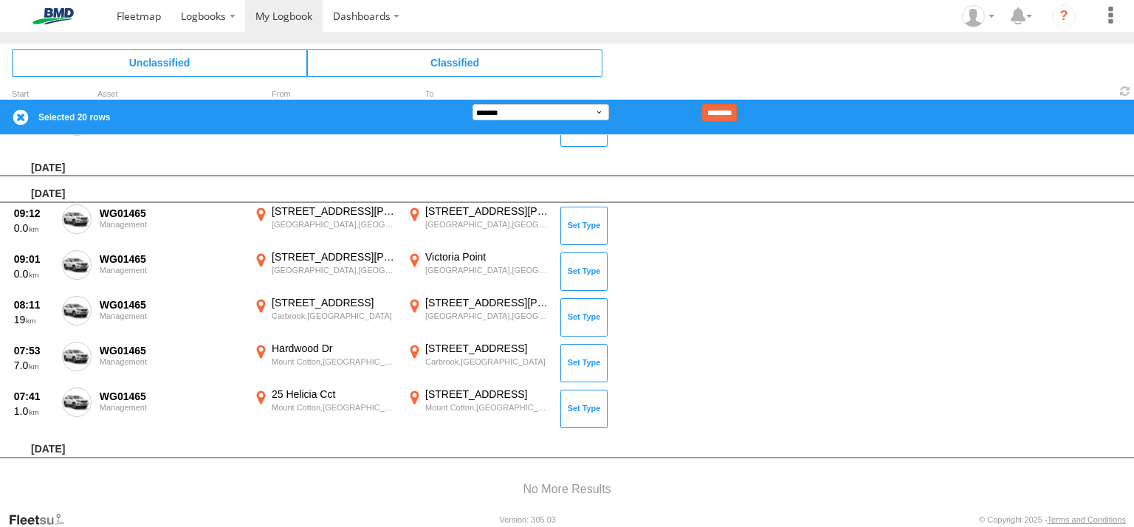
scroll to position [997, 0]
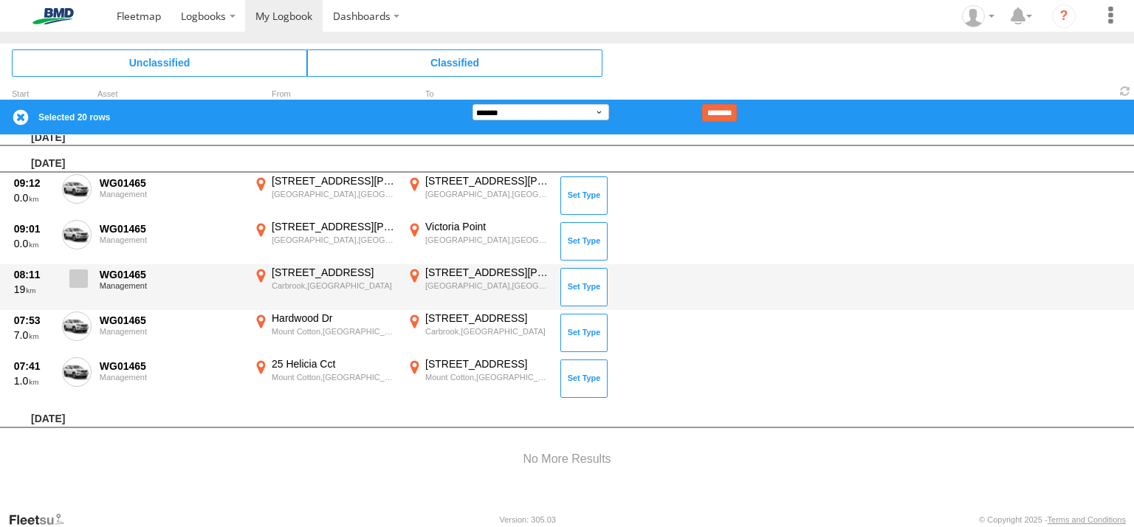
click at [81, 283] on span at bounding box center [78, 279] width 18 height 18
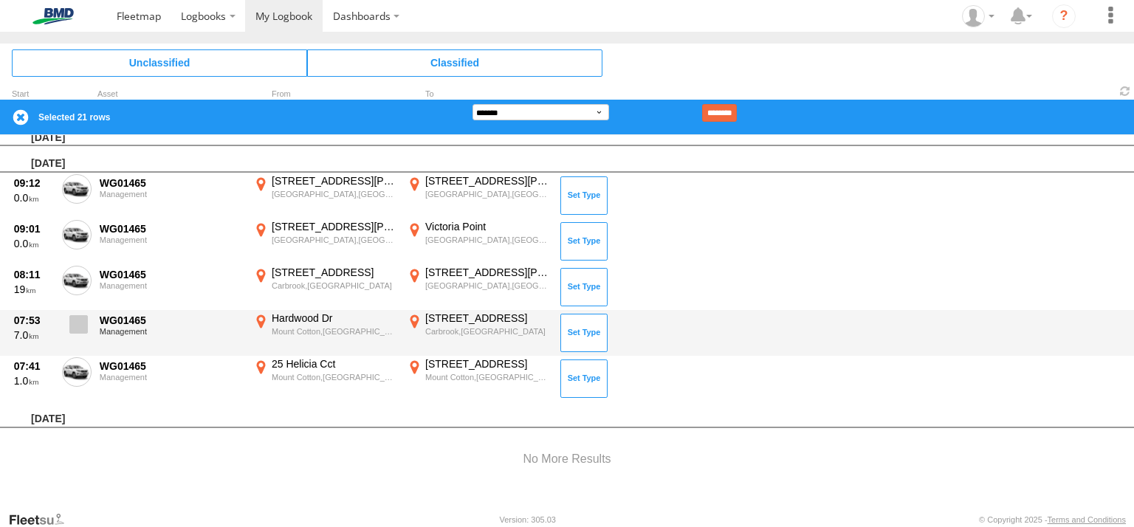
click at [79, 329] on span at bounding box center [78, 324] width 18 height 18
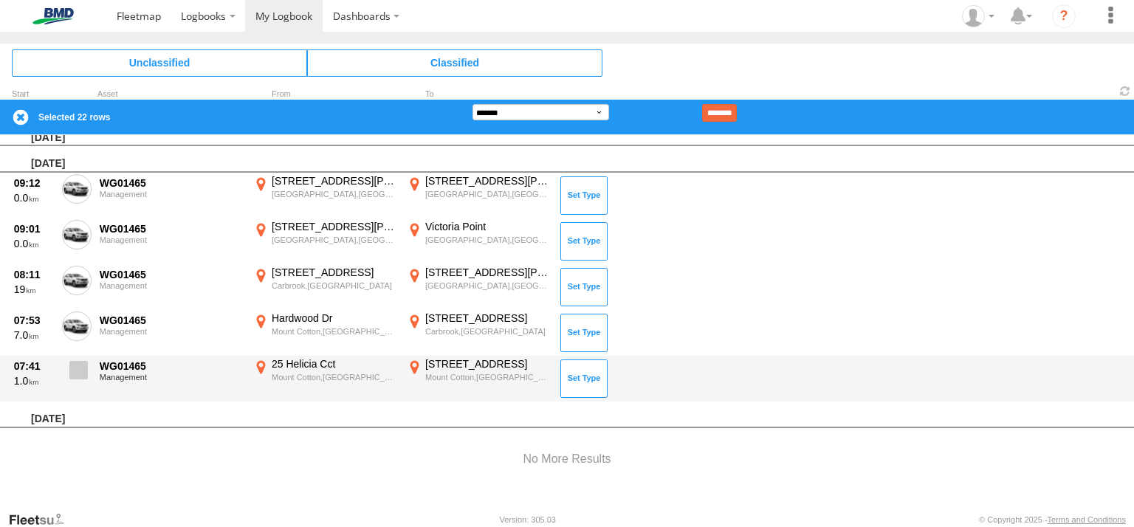
click at [83, 367] on span at bounding box center [78, 370] width 18 height 18
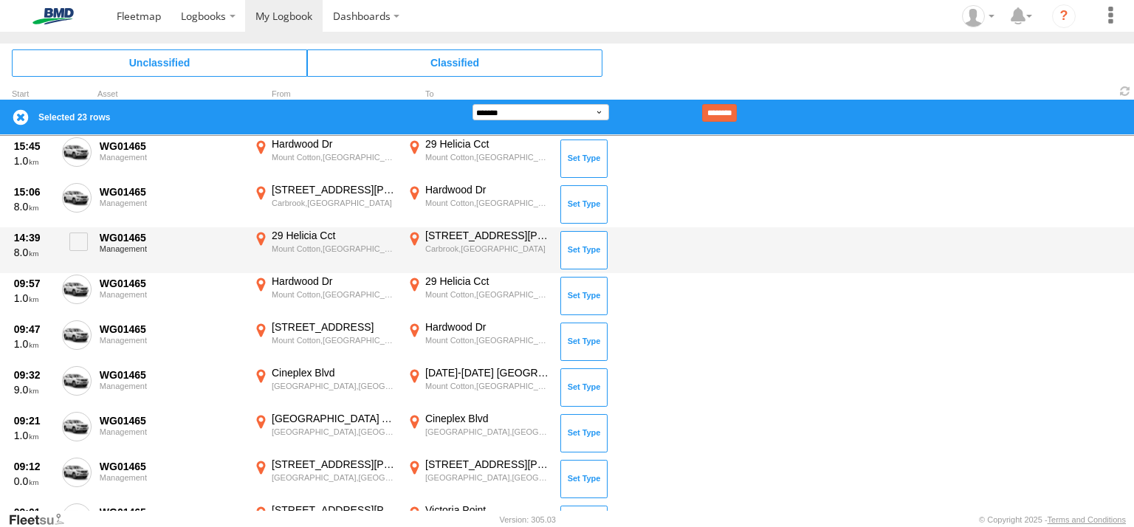
scroll to position [409, 0]
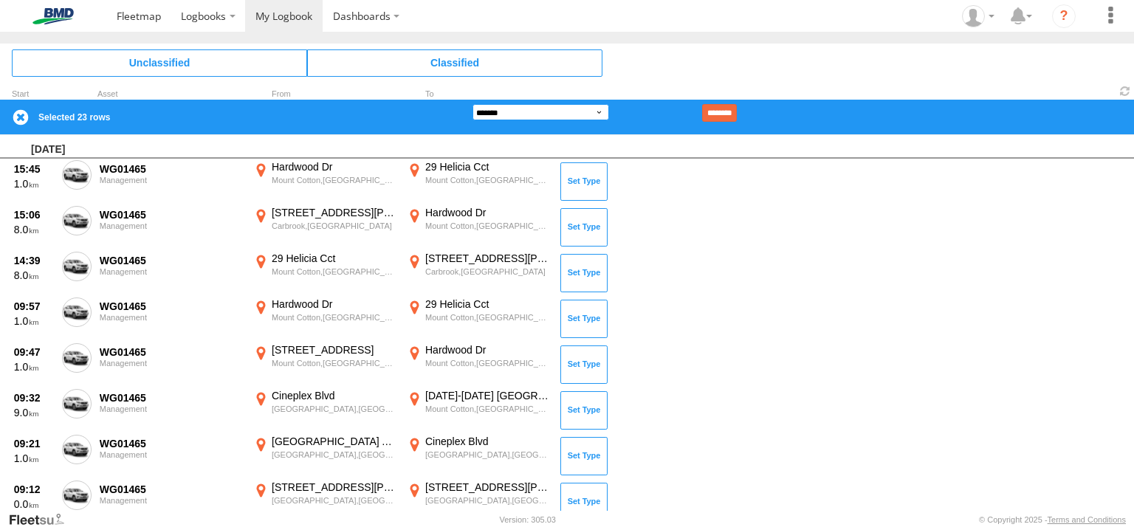
click at [521, 111] on select "**********" at bounding box center [541, 112] width 137 height 16
select select "**"
click at [473, 104] on select "**********" at bounding box center [541, 112] width 137 height 16
click at [737, 112] on input "********" at bounding box center [719, 113] width 35 height 18
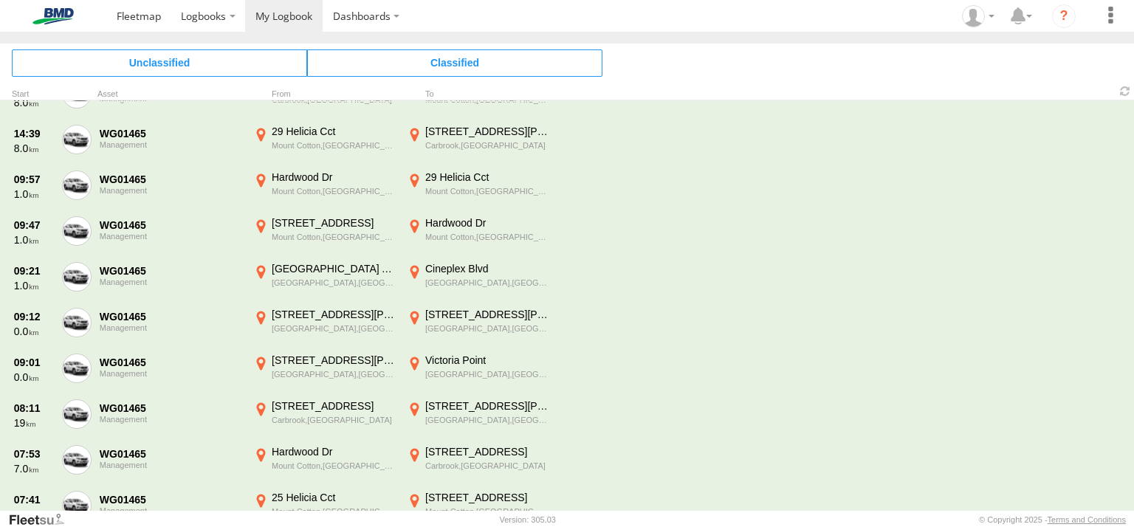
scroll to position [0, 0]
